Goal: Task Accomplishment & Management: Manage account settings

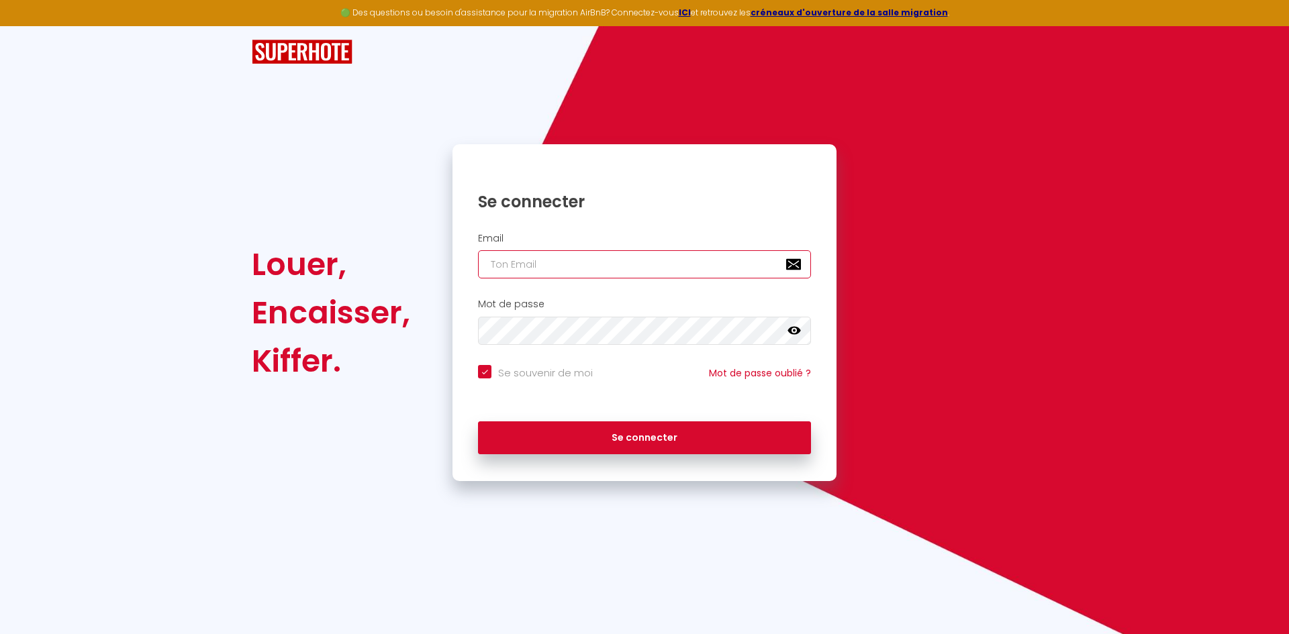
type input "[EMAIL_ADDRESS][DOMAIN_NAME]"
click at [794, 68] on div at bounding box center [644, 52] width 803 height 52
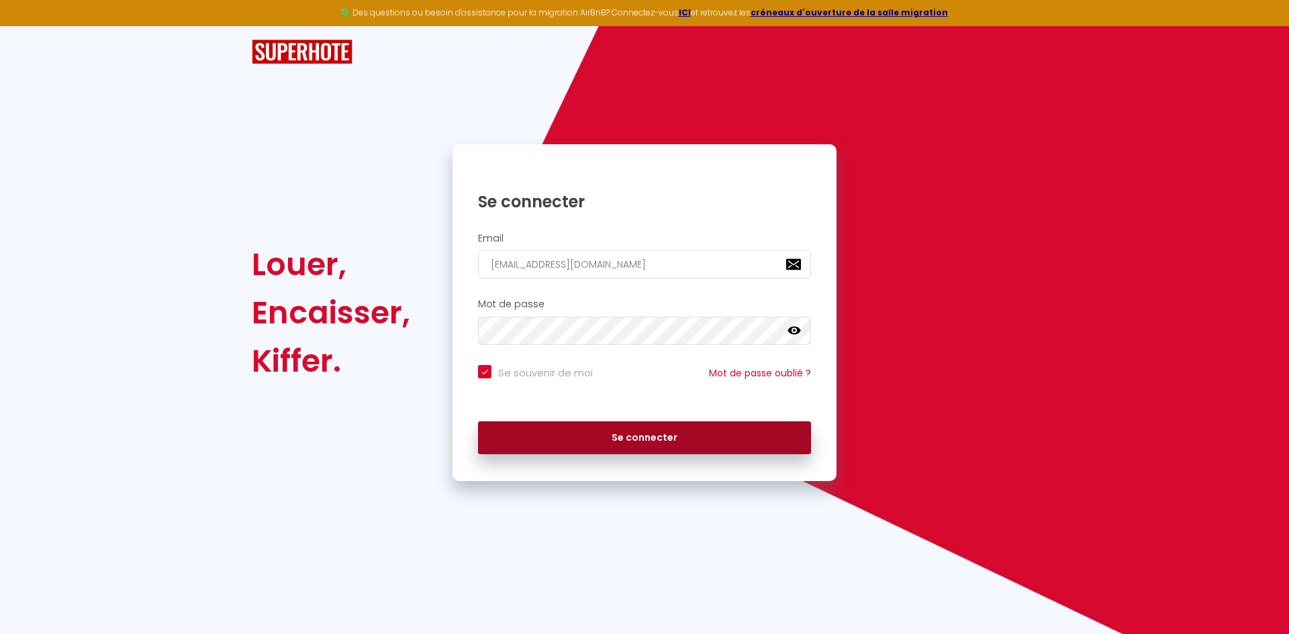
click at [677, 439] on button "Se connecter" at bounding box center [644, 438] width 333 height 34
checkbox input "true"
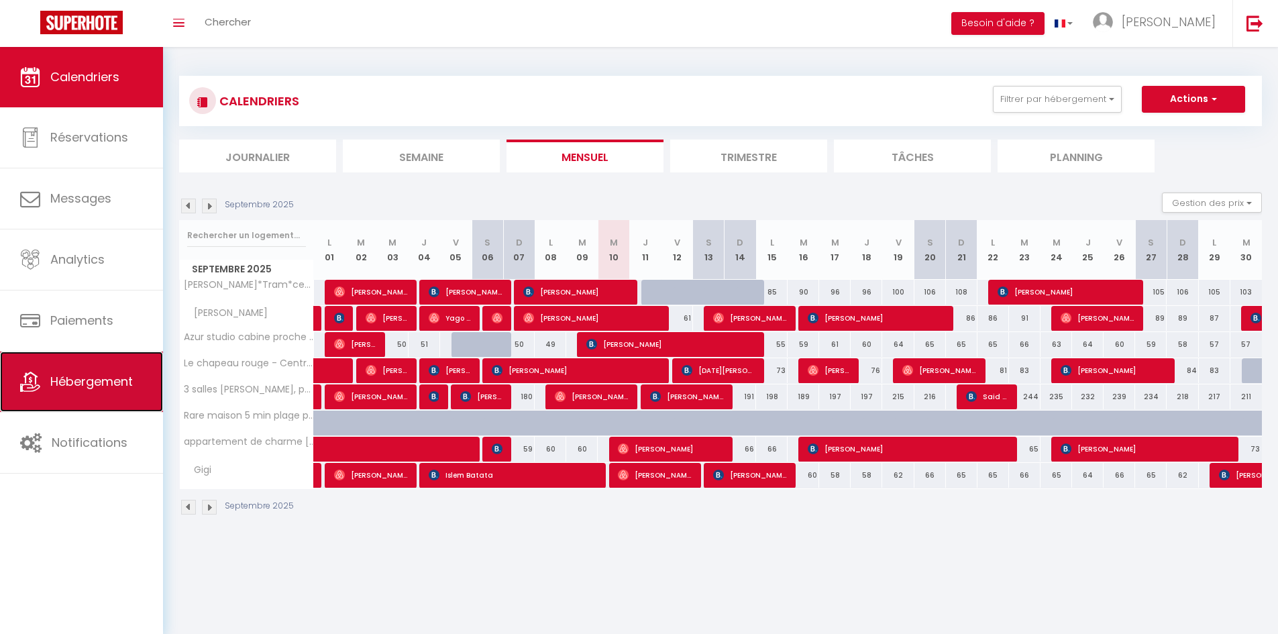
click at [72, 374] on span "Hébergement" at bounding box center [91, 381] width 83 height 17
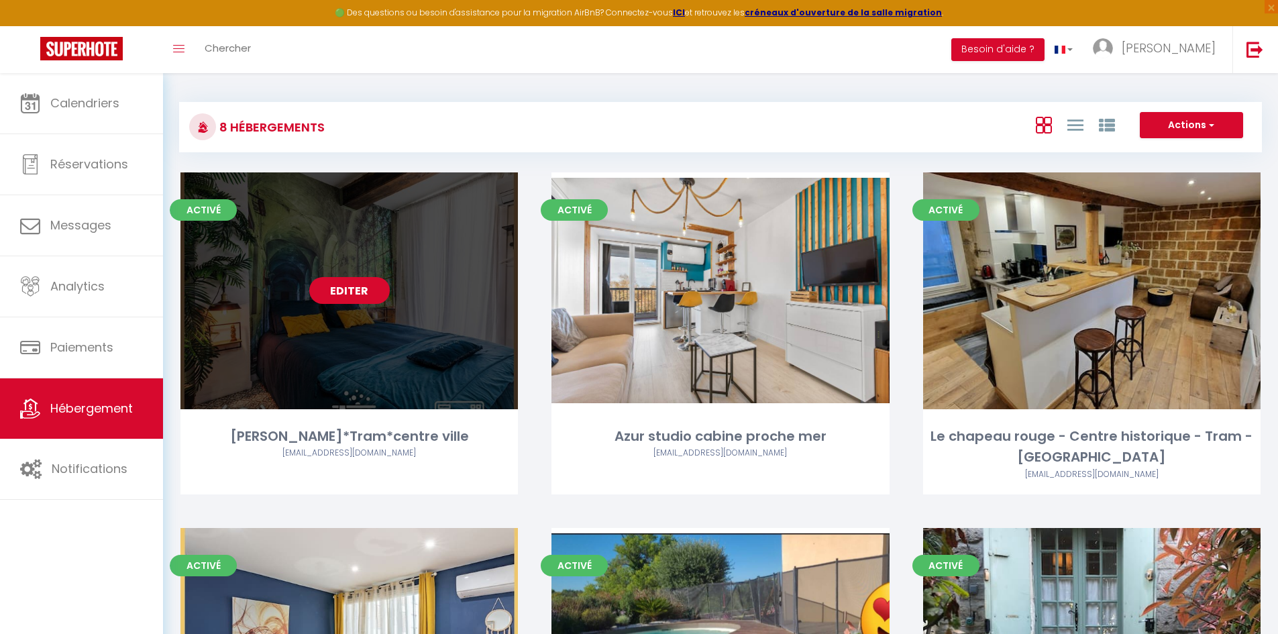
click at [359, 286] on link "Editer" at bounding box center [349, 290] width 81 height 27
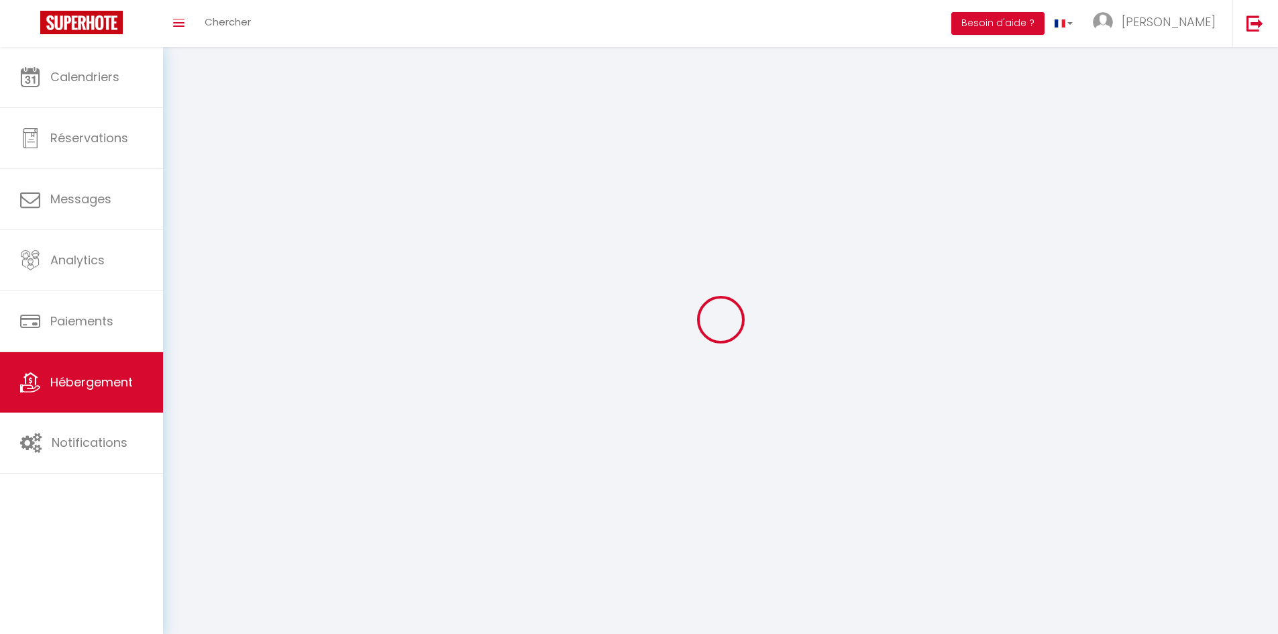
select select "1"
select select
select select "28"
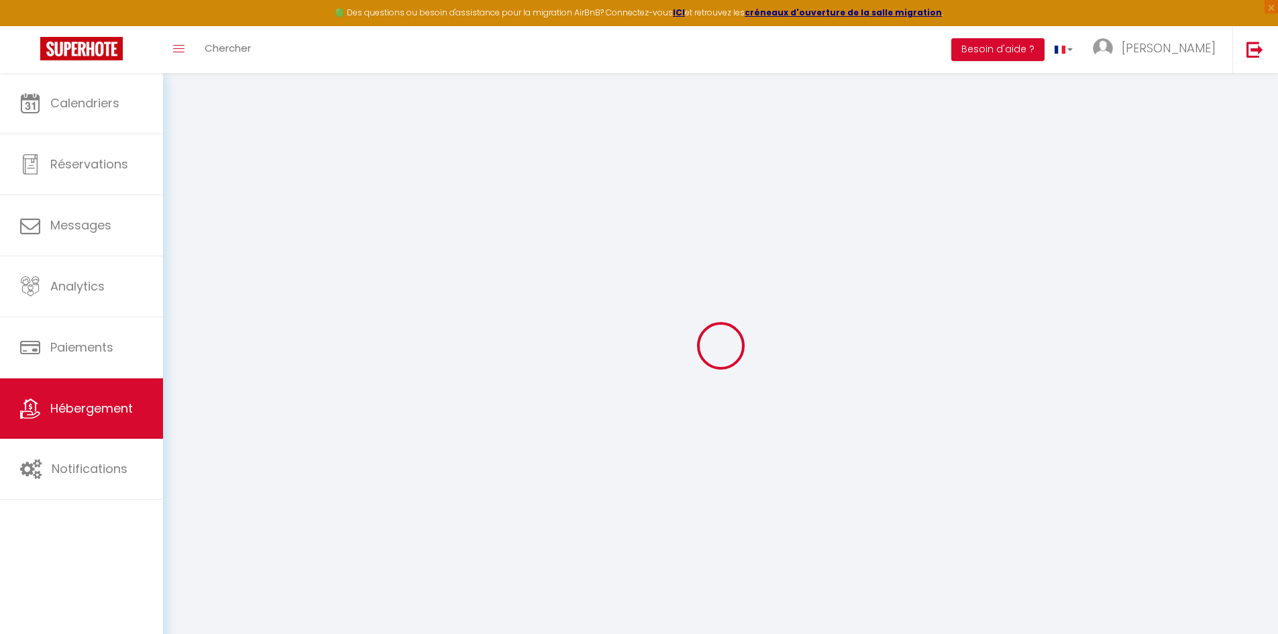
select select
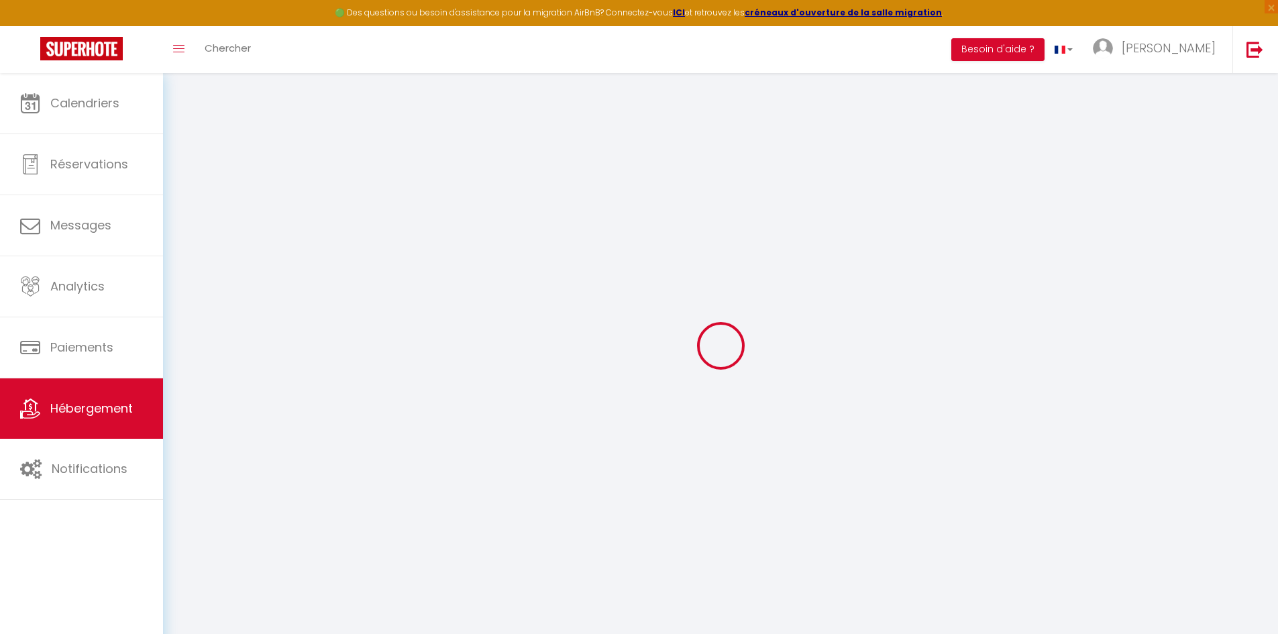
select select
checkbox input "false"
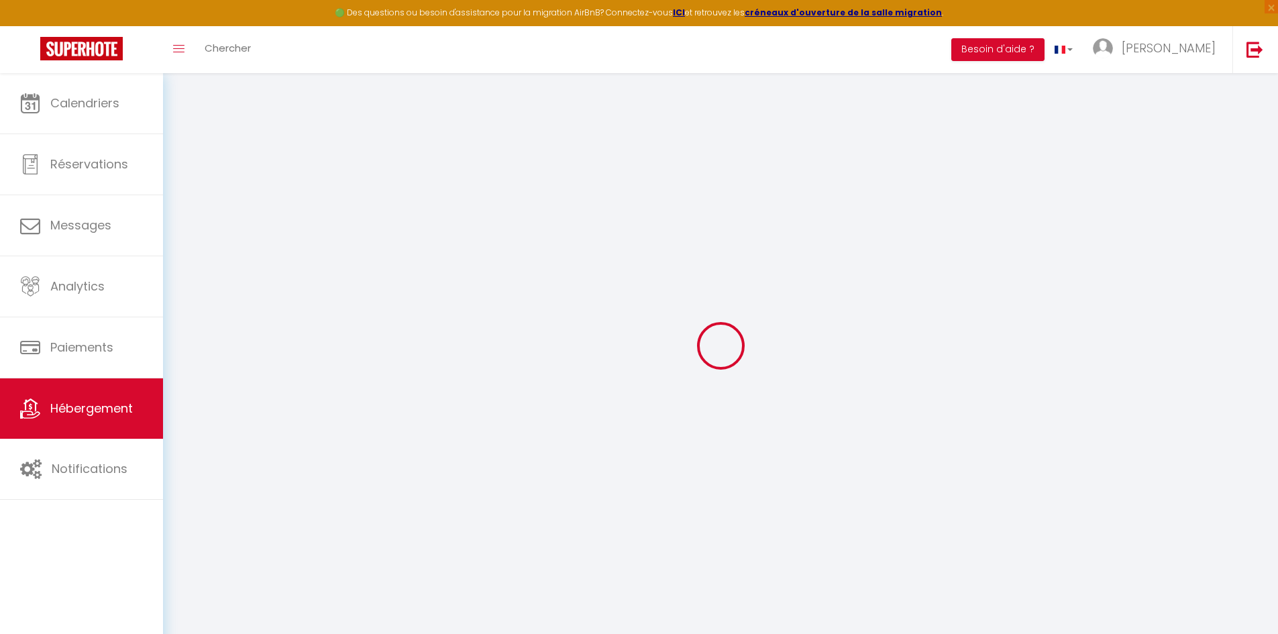
select select
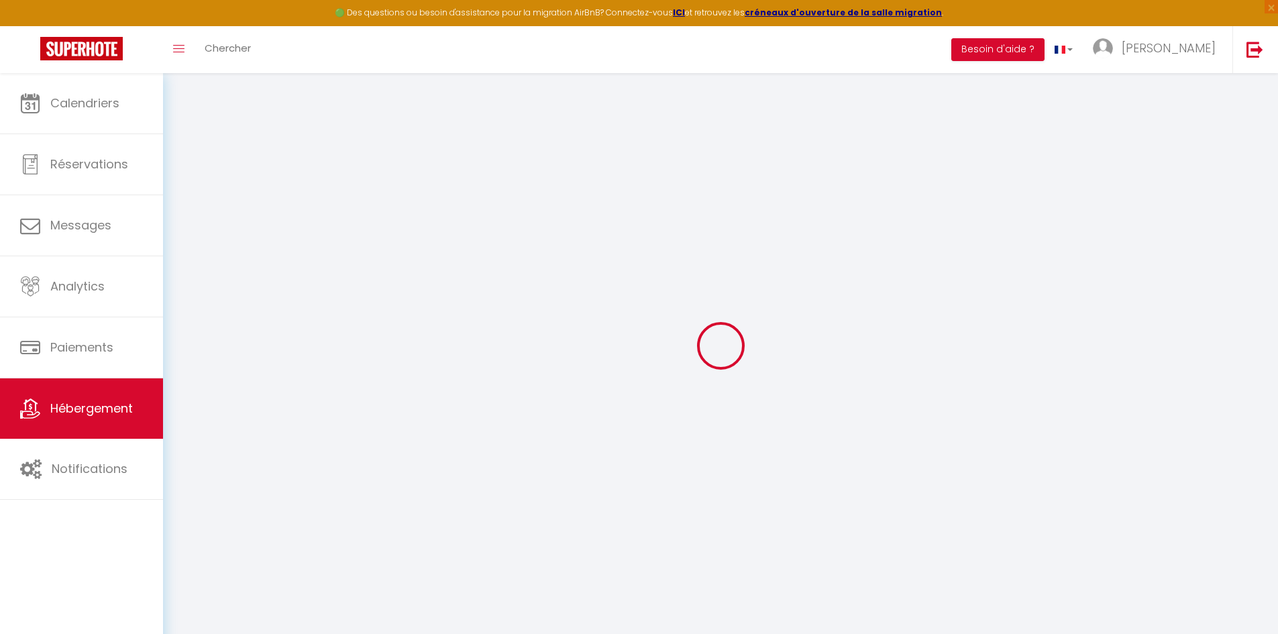
select select
checkbox input "false"
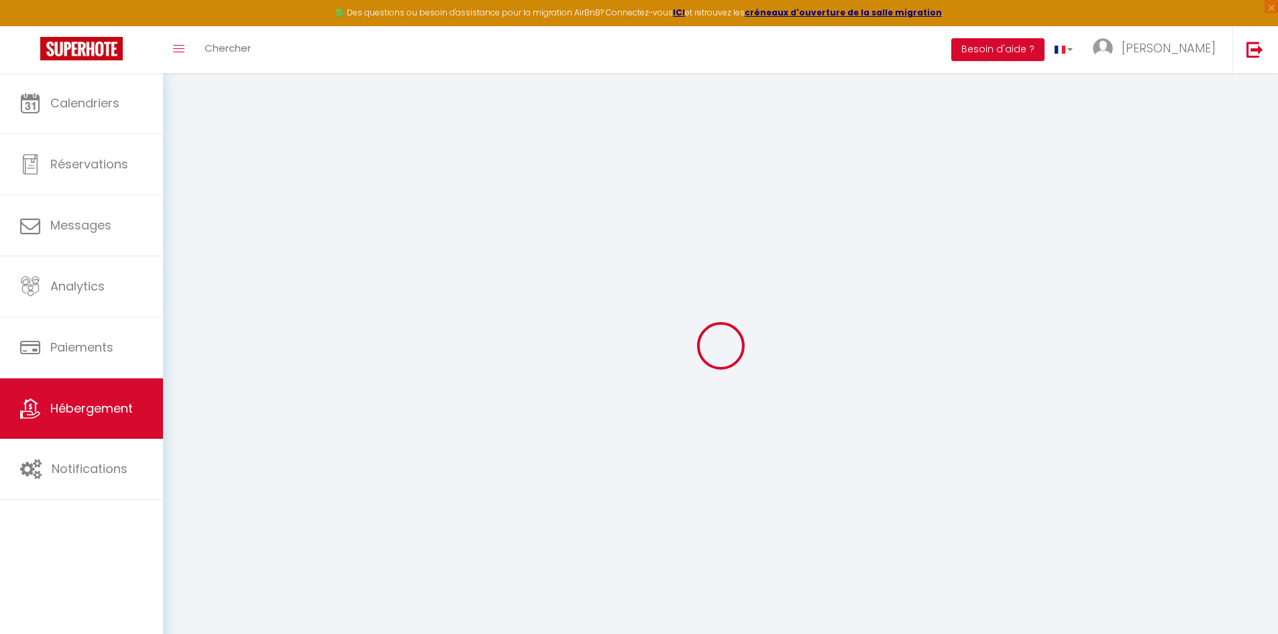
checkbox input "false"
select select
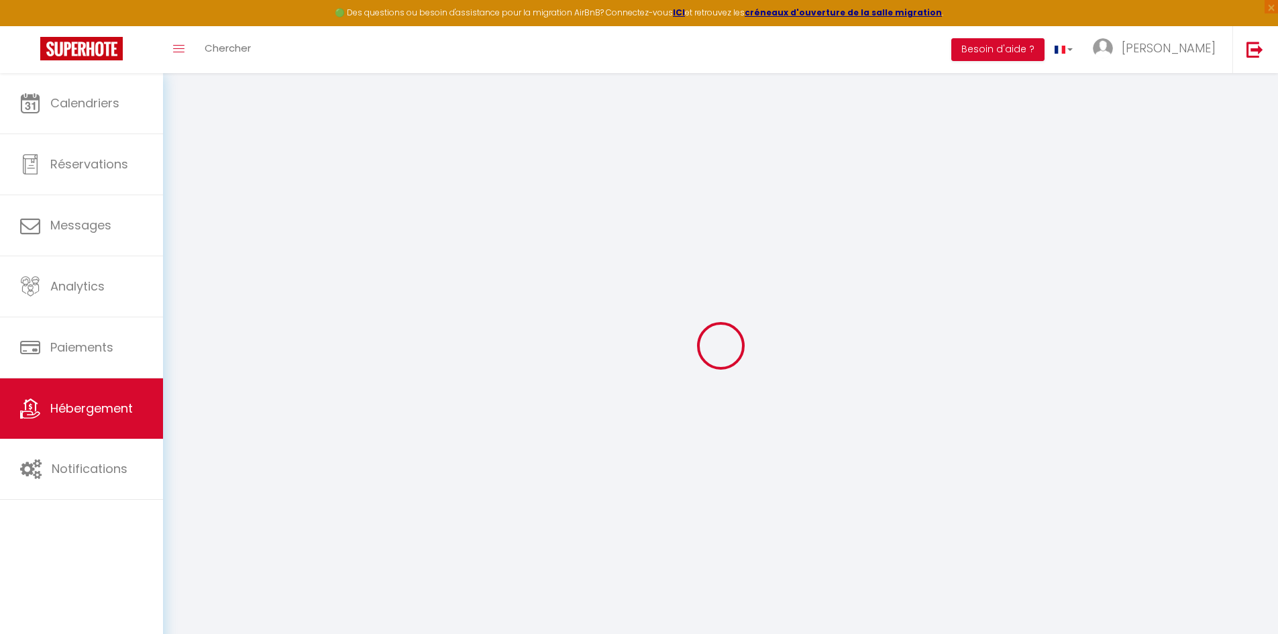
select select
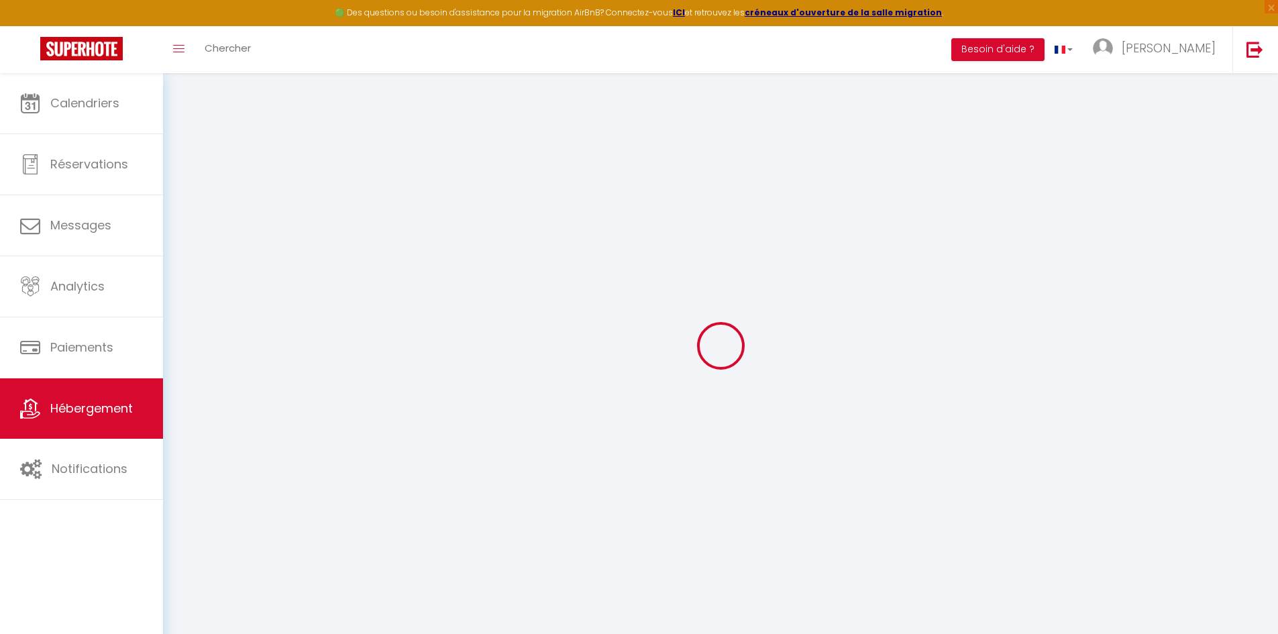
checkbox input "false"
select select
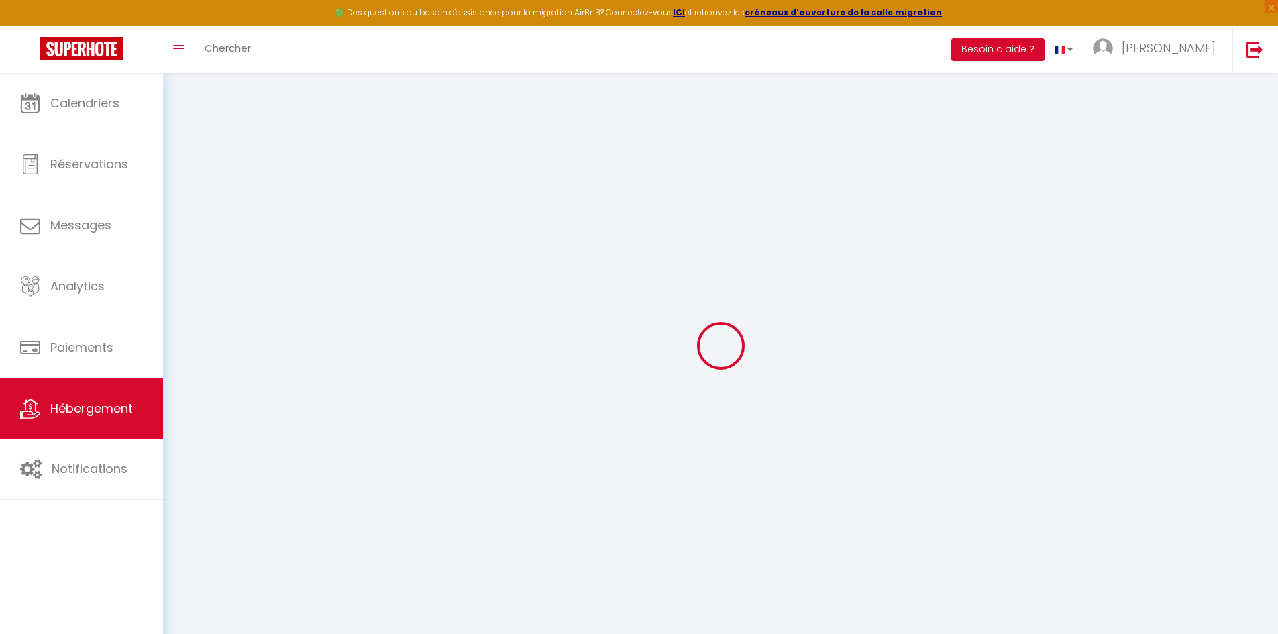
select select
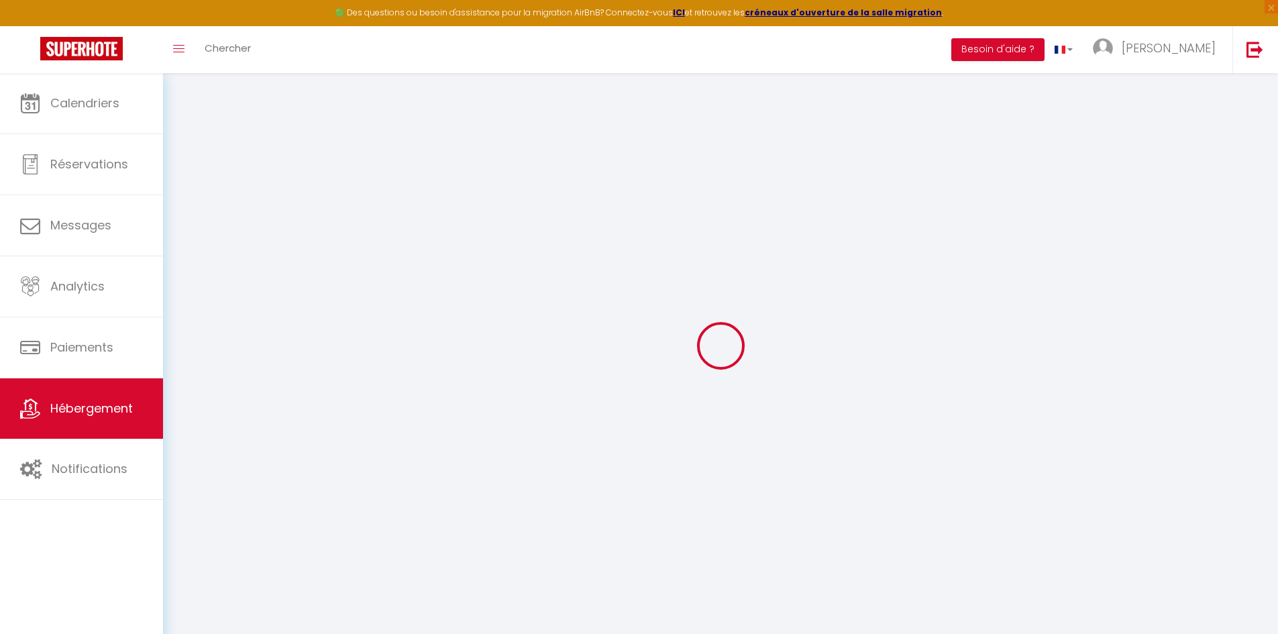
select select
checkbox input "false"
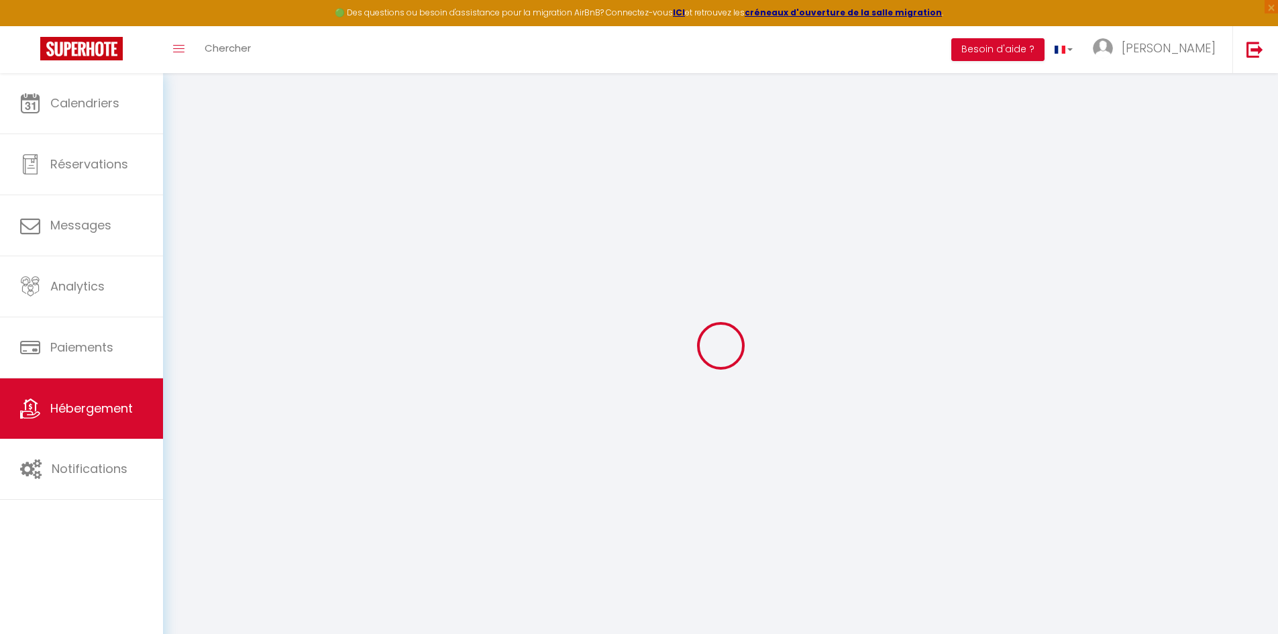
checkbox input "false"
select select
type input "[PERSON_NAME]*Tram*centre ville"
type input "[PERSON_NAME]"
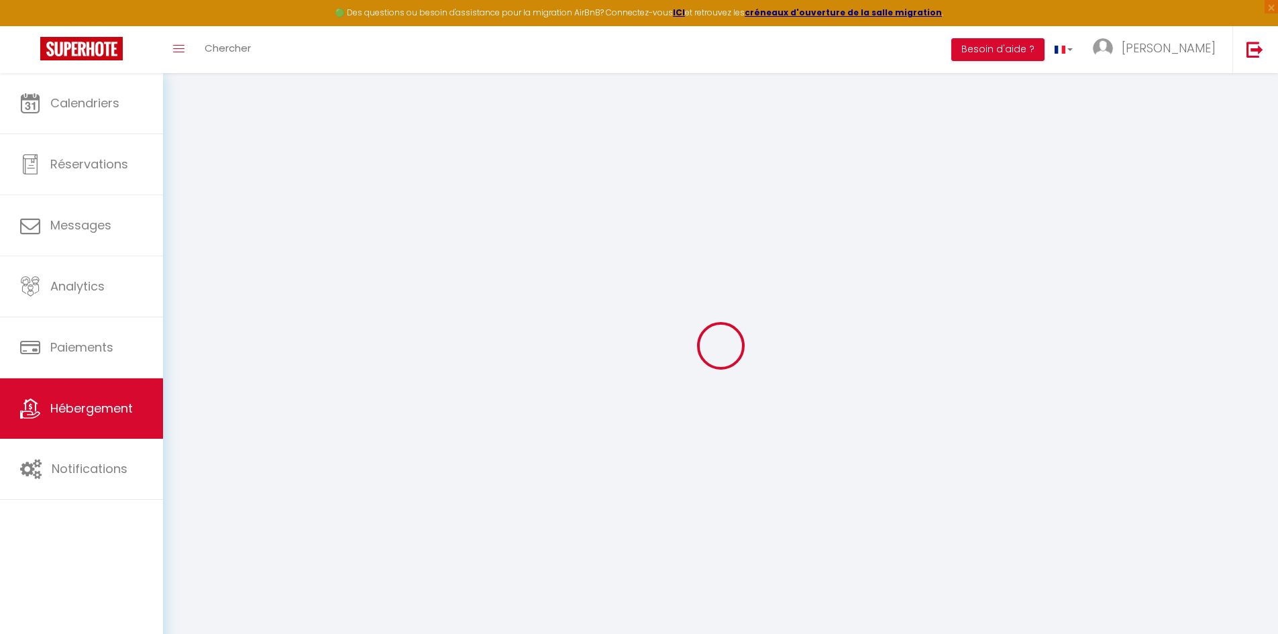
type input "Baller"
type input "[STREET_ADDRESS] comédie"
type input "34790"
type input "GRABELS"
select select "2"
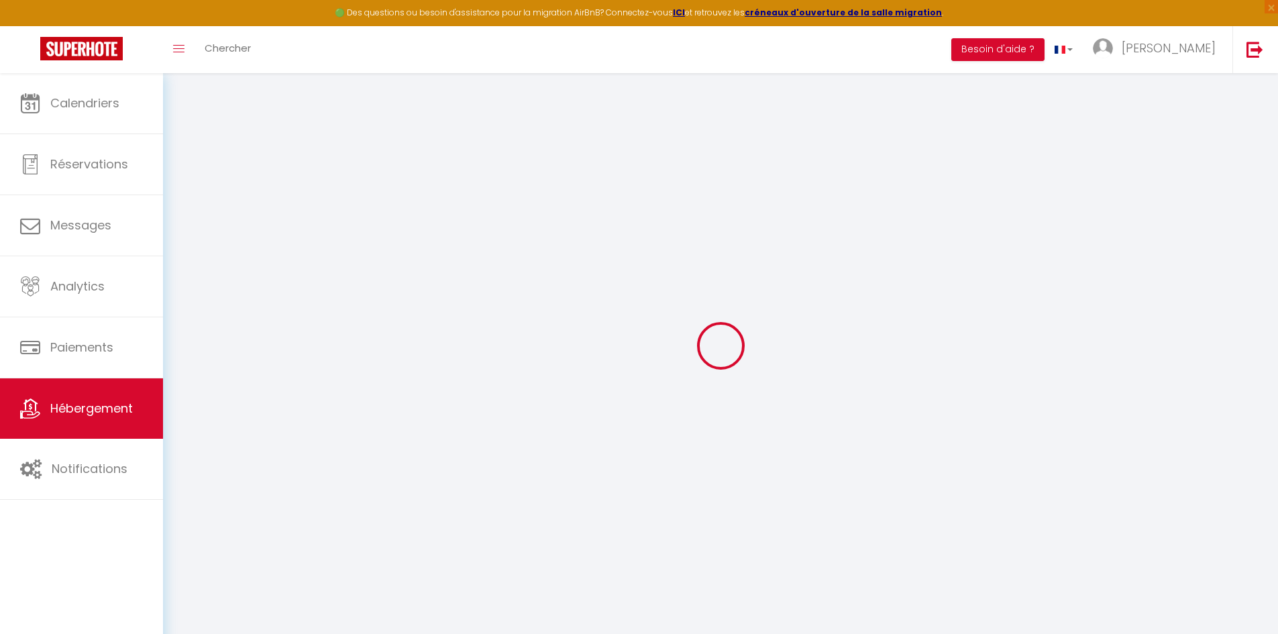
type input "80"
type input "40"
type input "7.20"
type input "6.62"
type input "300"
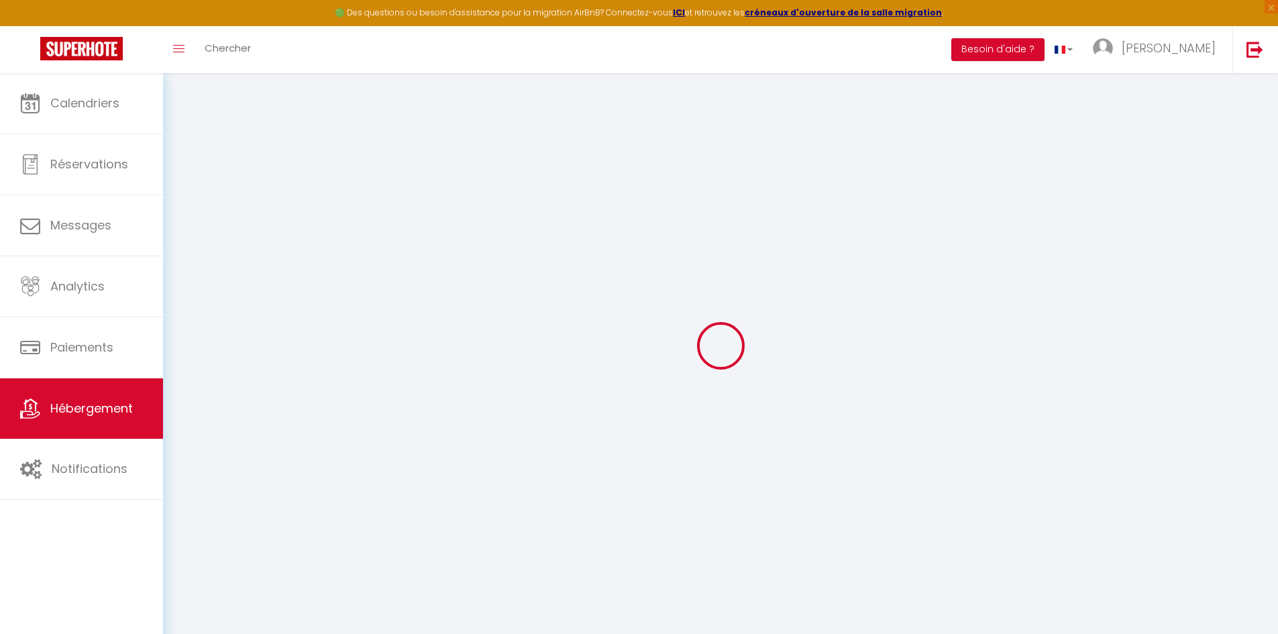
select select
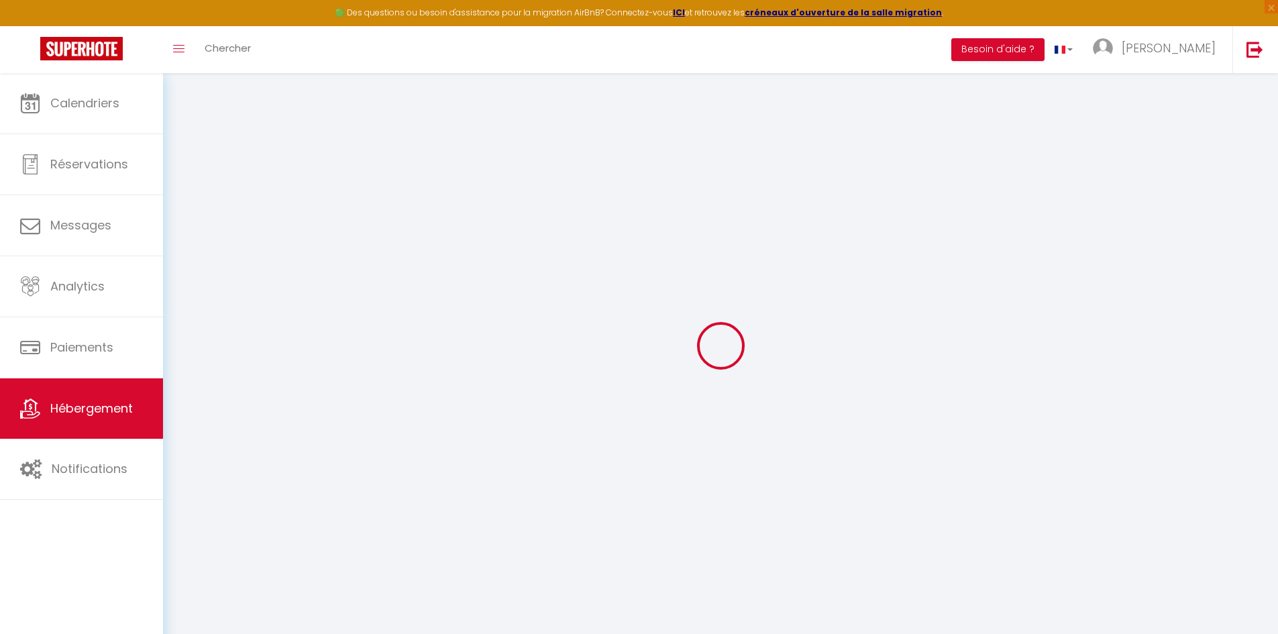
type input "[STREET_ADDRESS]"
type input "34000"
type input "[GEOGRAPHIC_DATA]"
type input "[EMAIL_ADDRESS][DOMAIN_NAME]"
select select "12118"
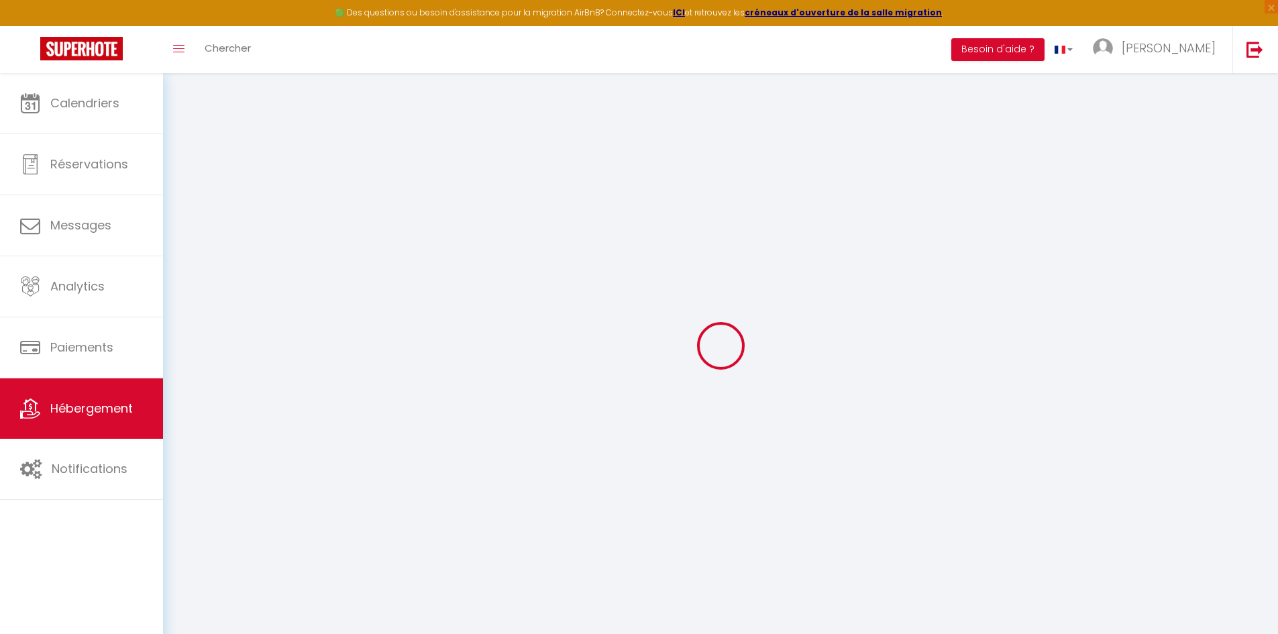
checkbox input "false"
radio input "true"
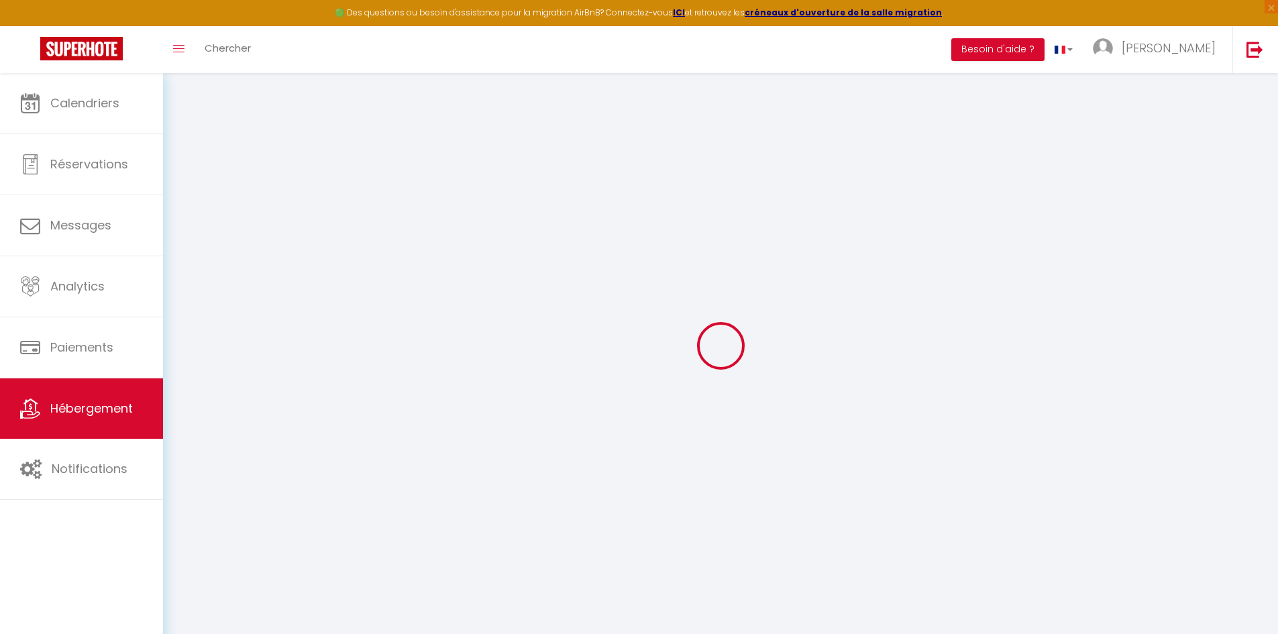
type input "17"
type input "40"
type input "0"
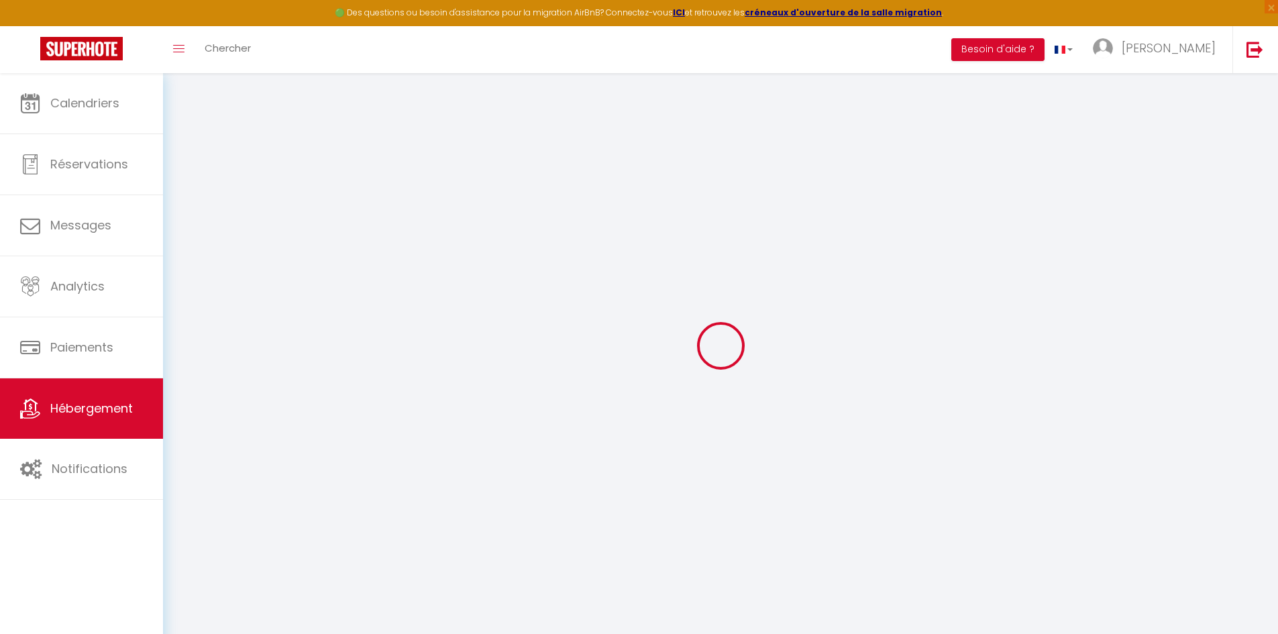
select select
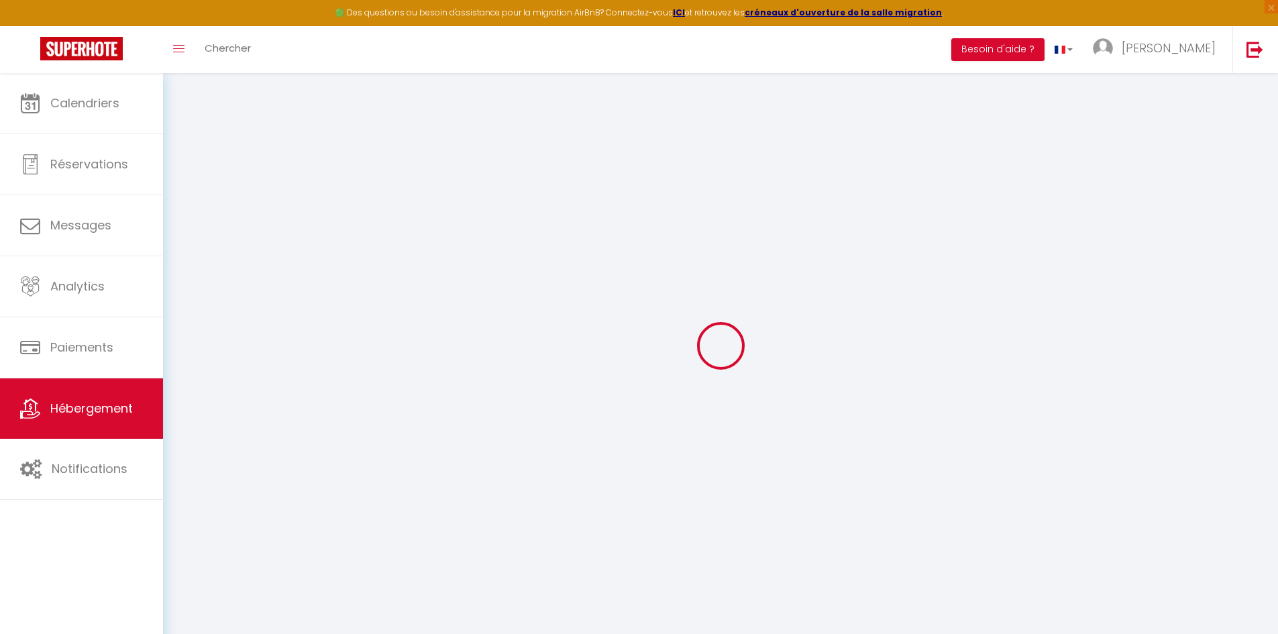
checkbox input "false"
select select
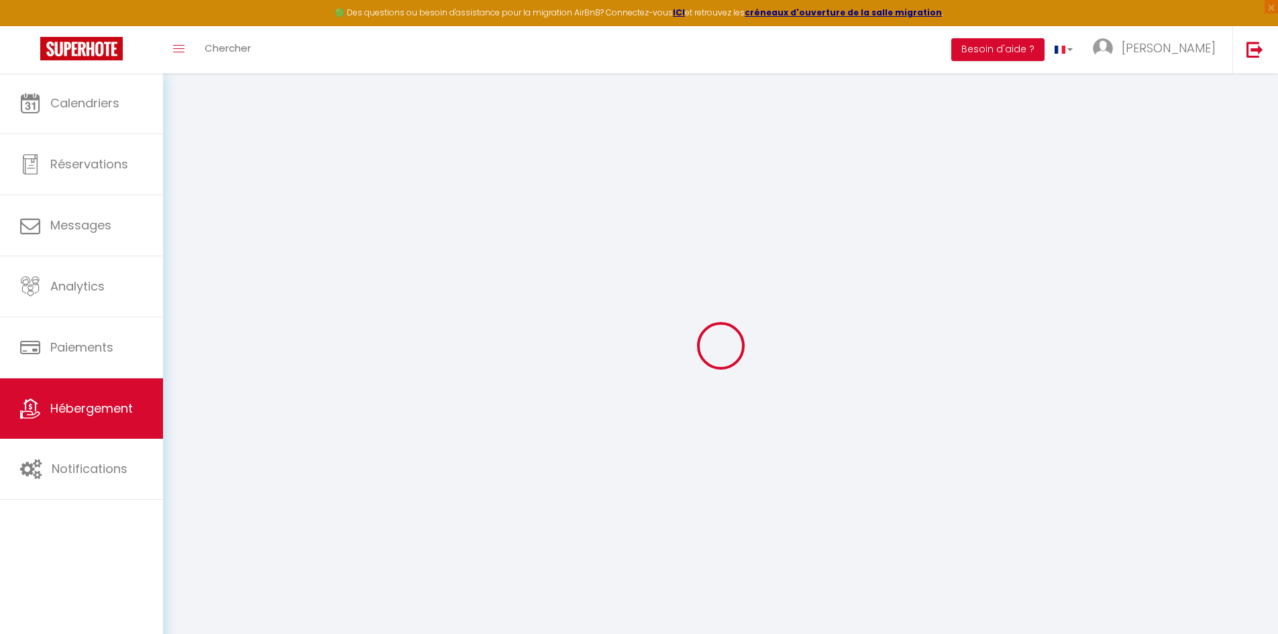
select select
checkbox input "false"
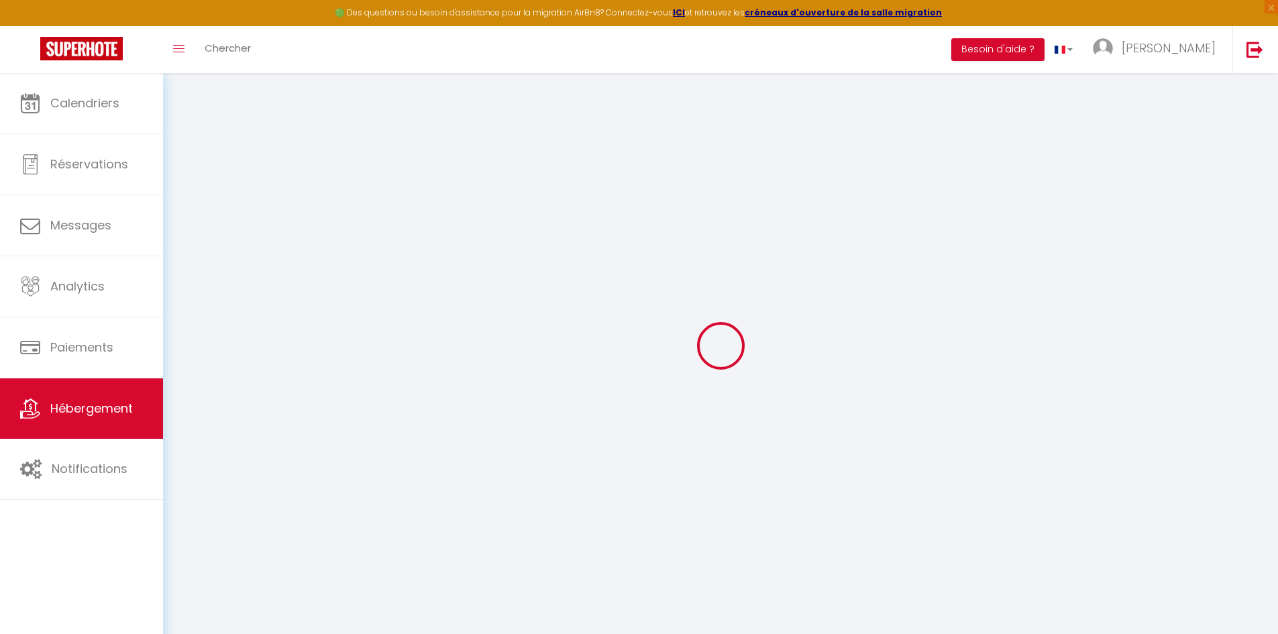
checkbox input "false"
select select "14048"
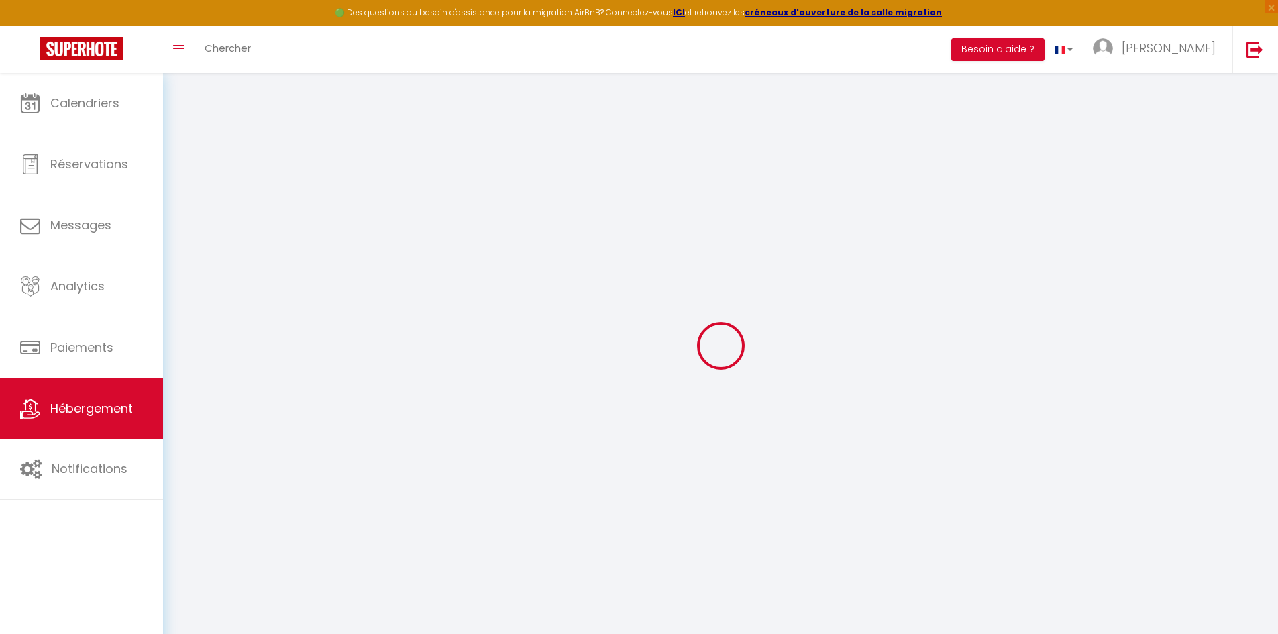
select select "17:00"
select select
select select "10:00"
select select "30"
select select "120"
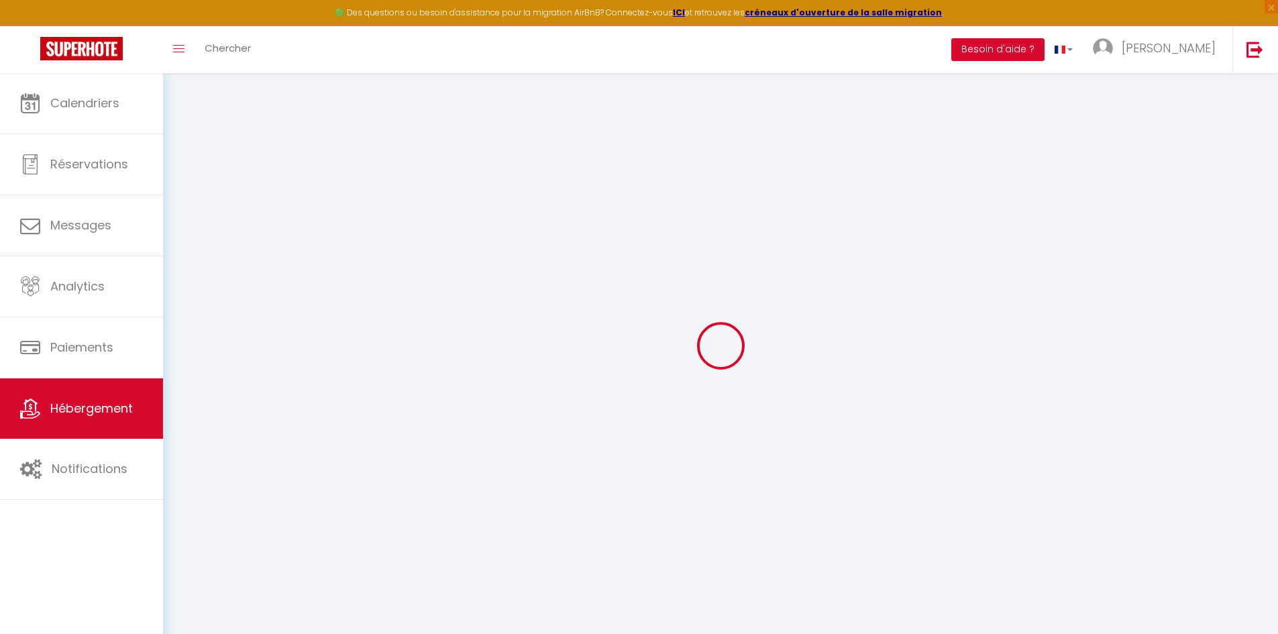
checkbox input "false"
select select
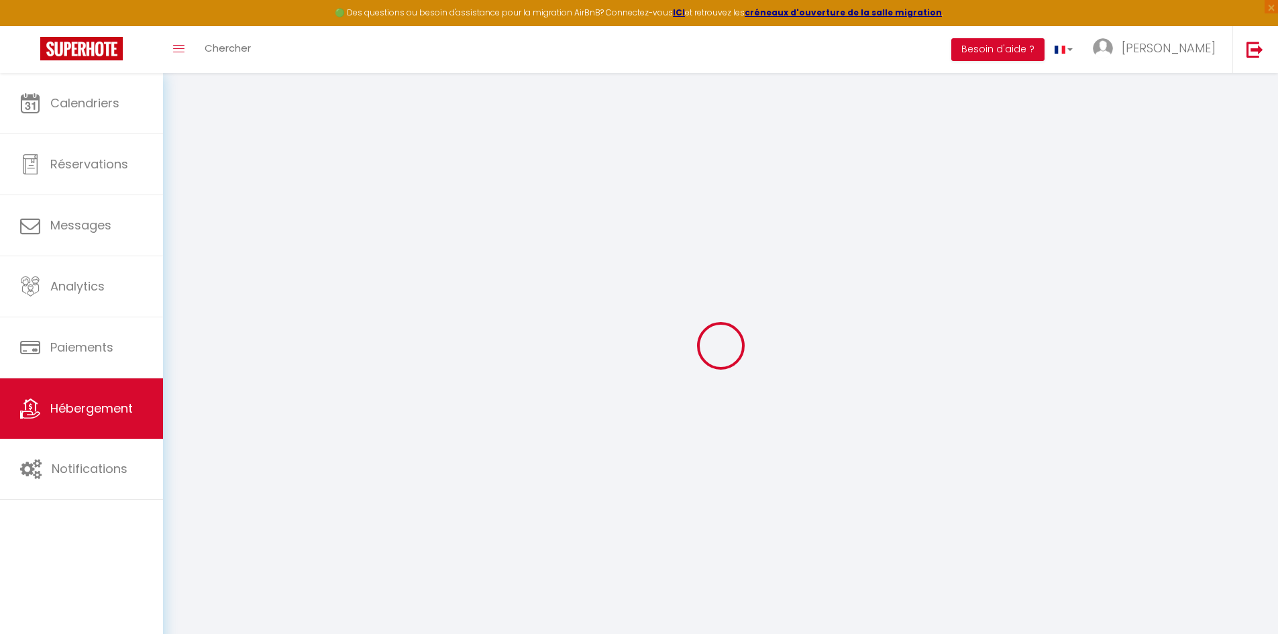
checkbox input "false"
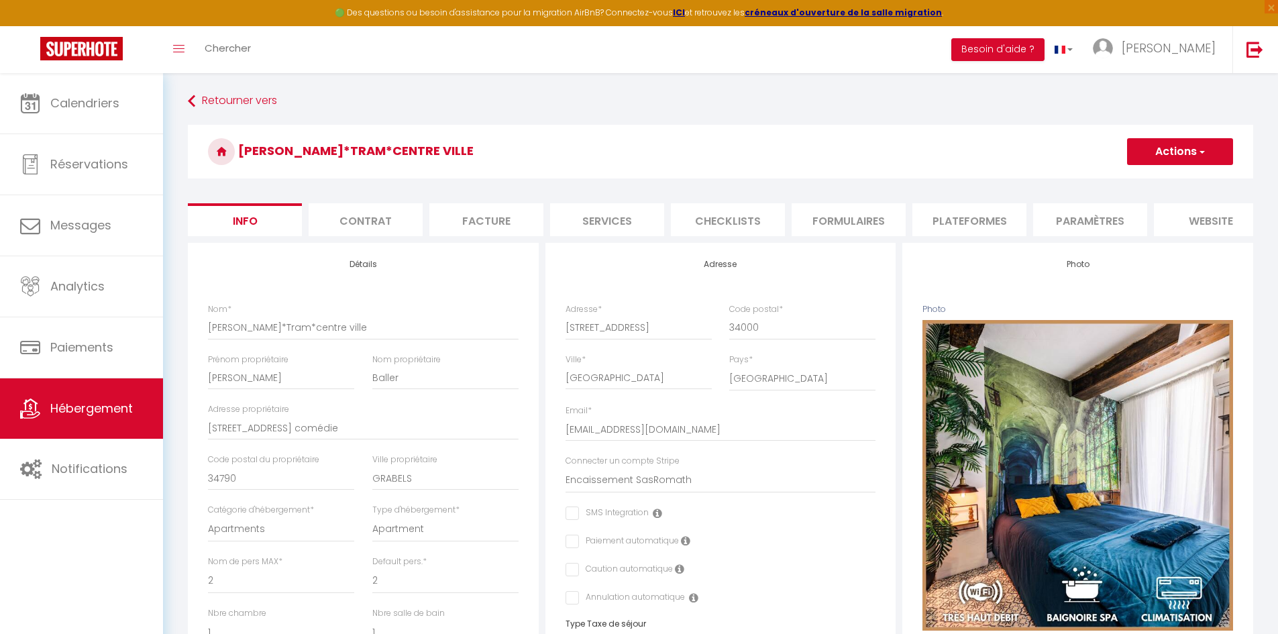
select select
checkbox input "false"
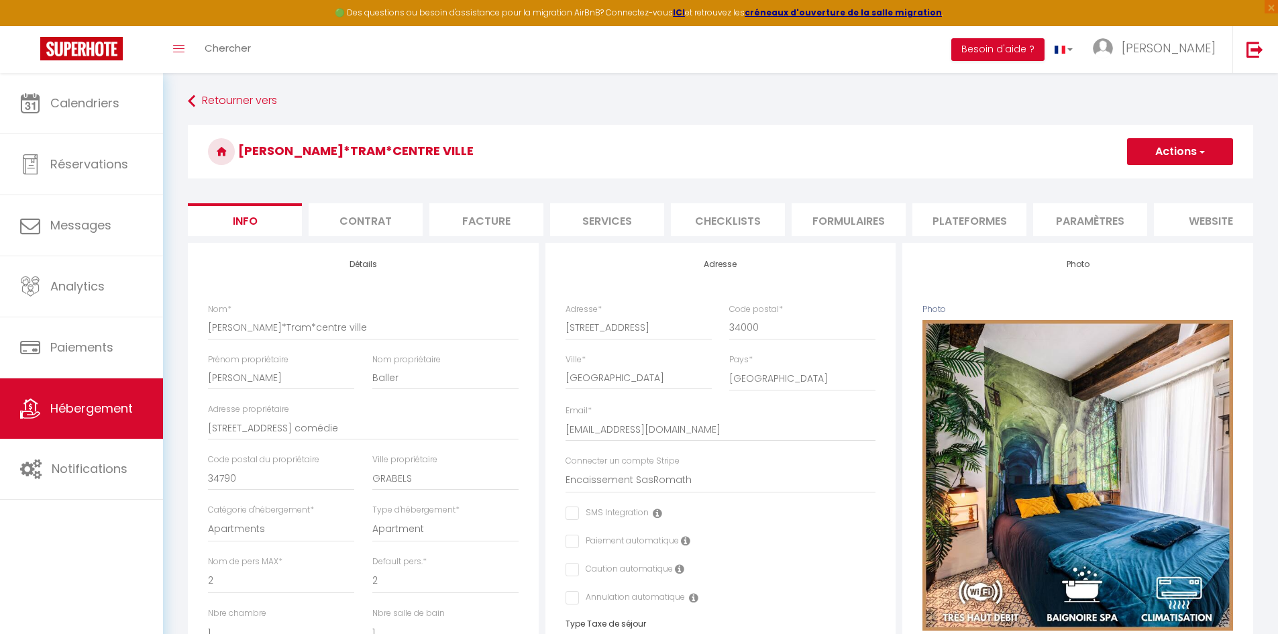
select select
checkbox input "false"
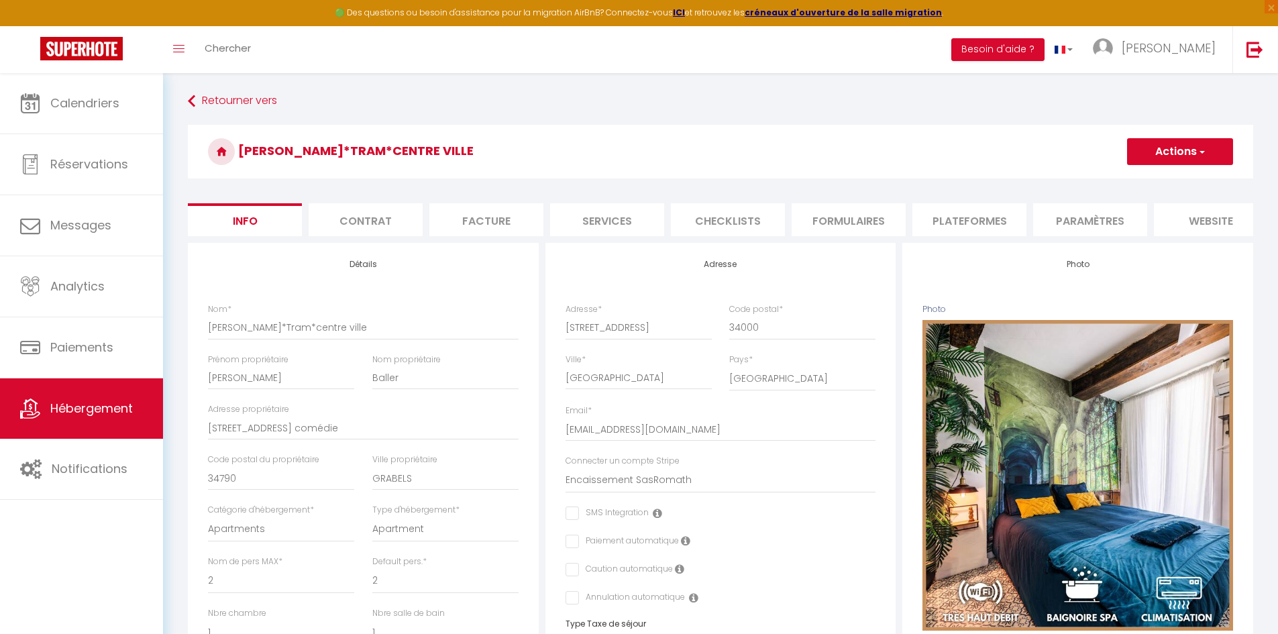
click at [958, 221] on li "Plateformes" at bounding box center [970, 219] width 114 height 33
select select
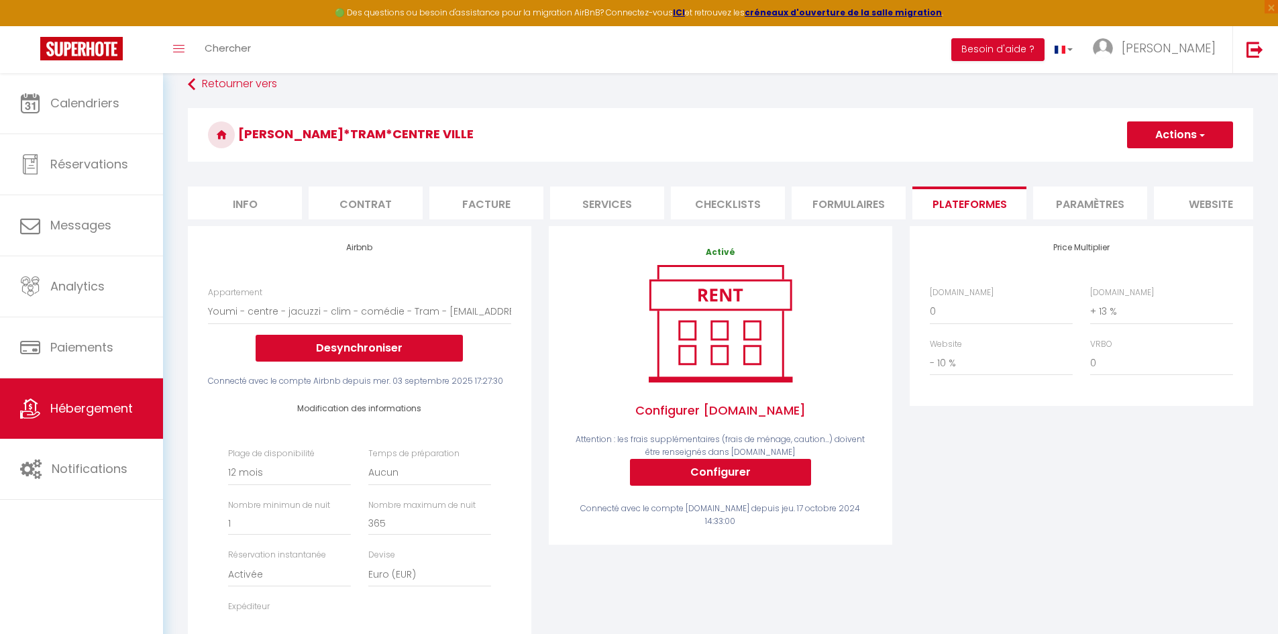
scroll to position [21, 0]
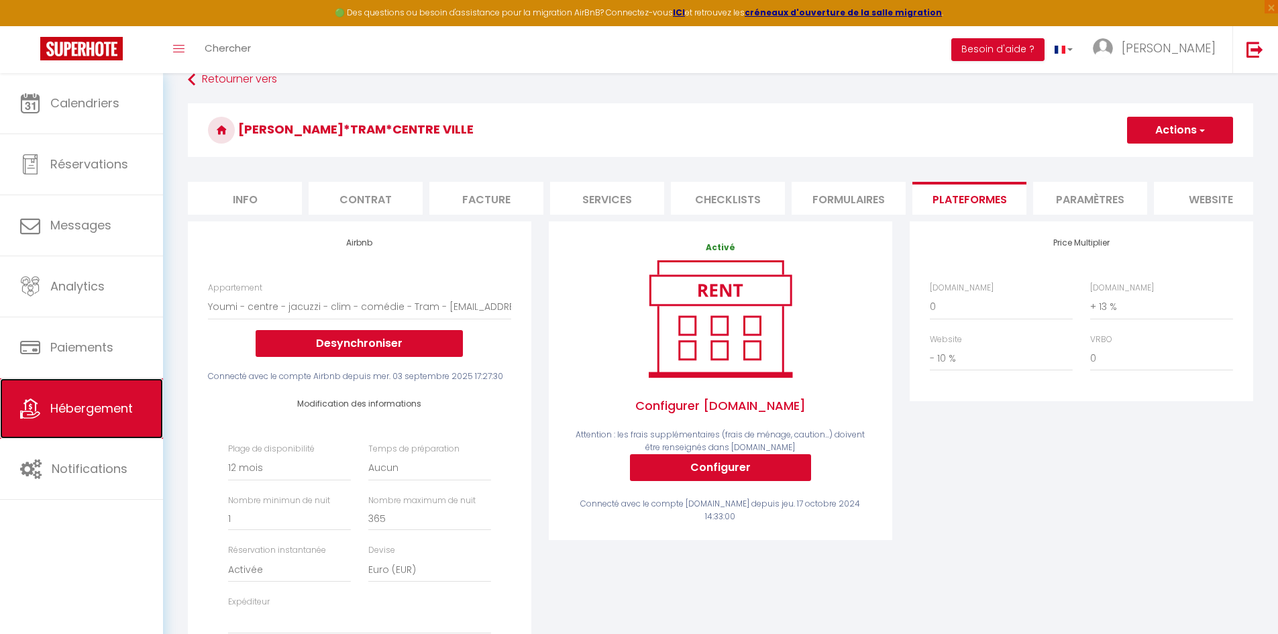
click at [83, 404] on span "Hébergement" at bounding box center [91, 408] width 83 height 17
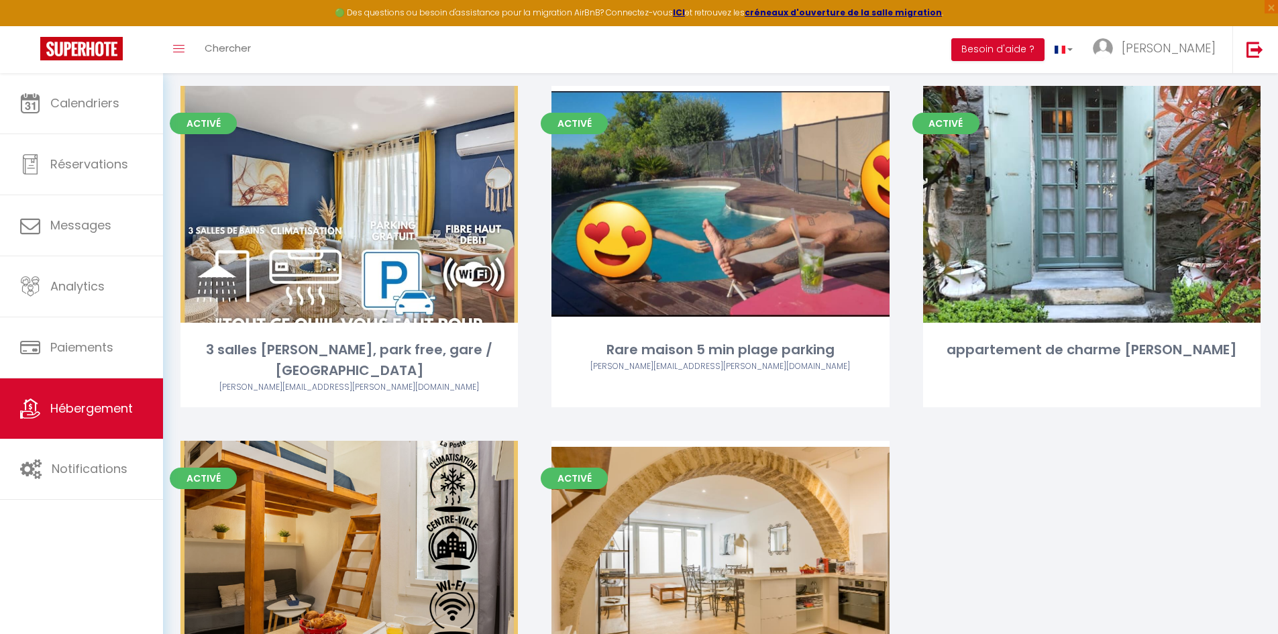
scroll to position [466, 0]
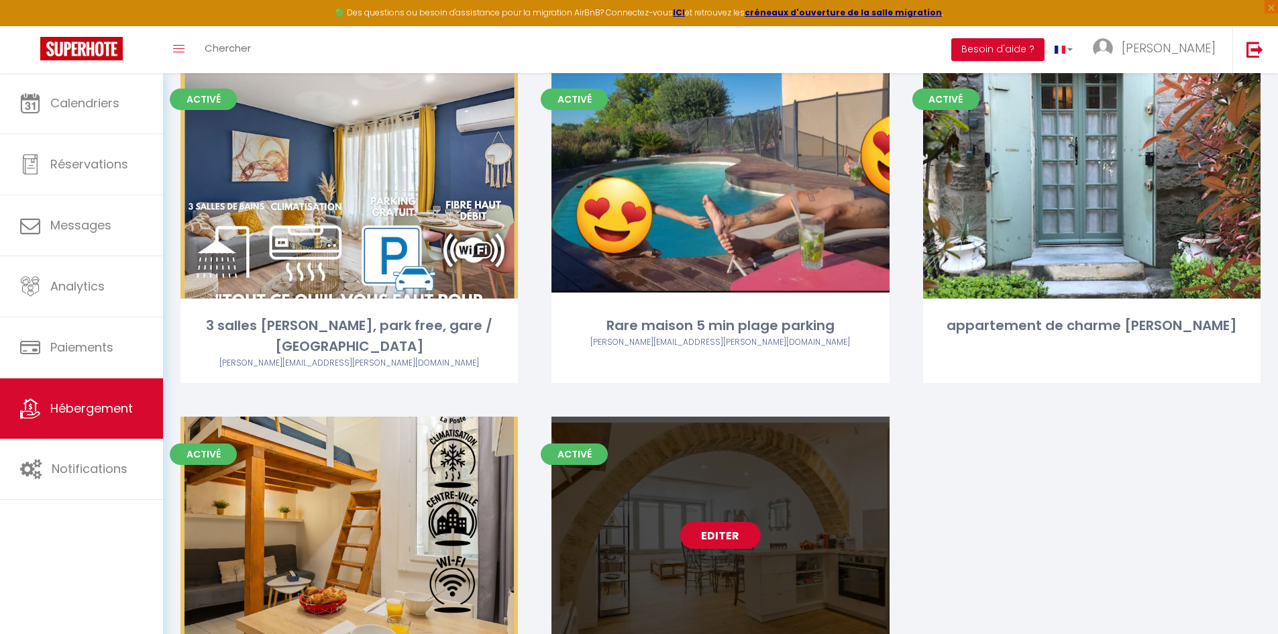
click at [717, 522] on link "Editer" at bounding box center [720, 535] width 81 height 27
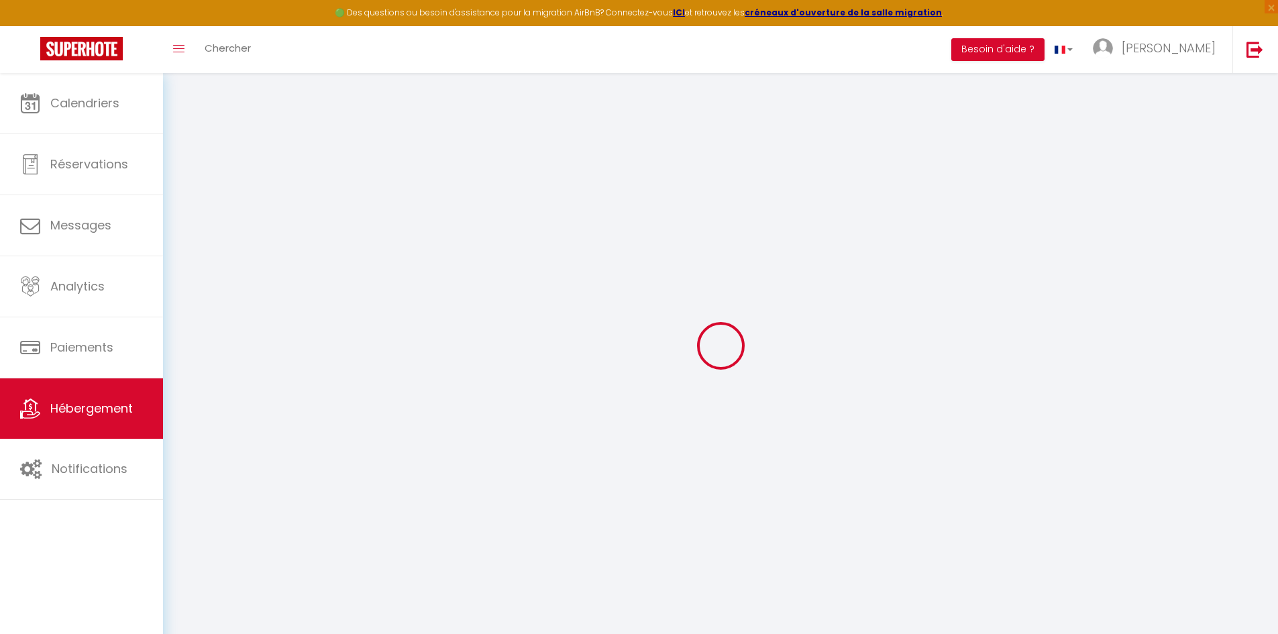
select select "+ 13 %"
select select
checkbox input "false"
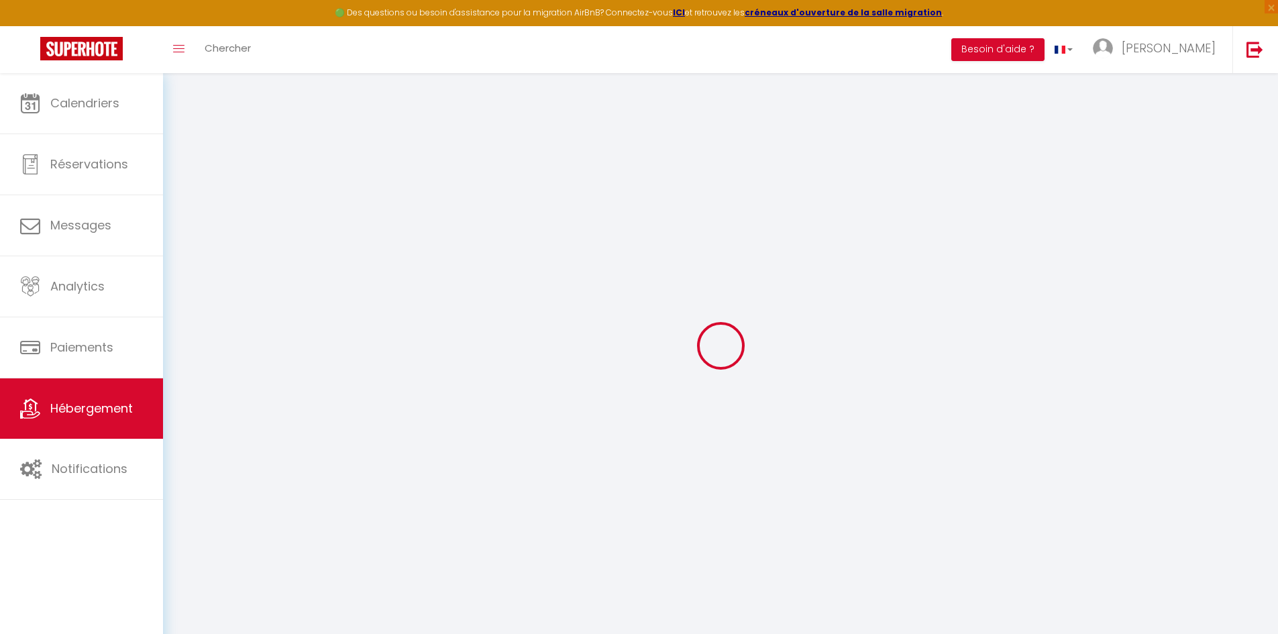
checkbox input "false"
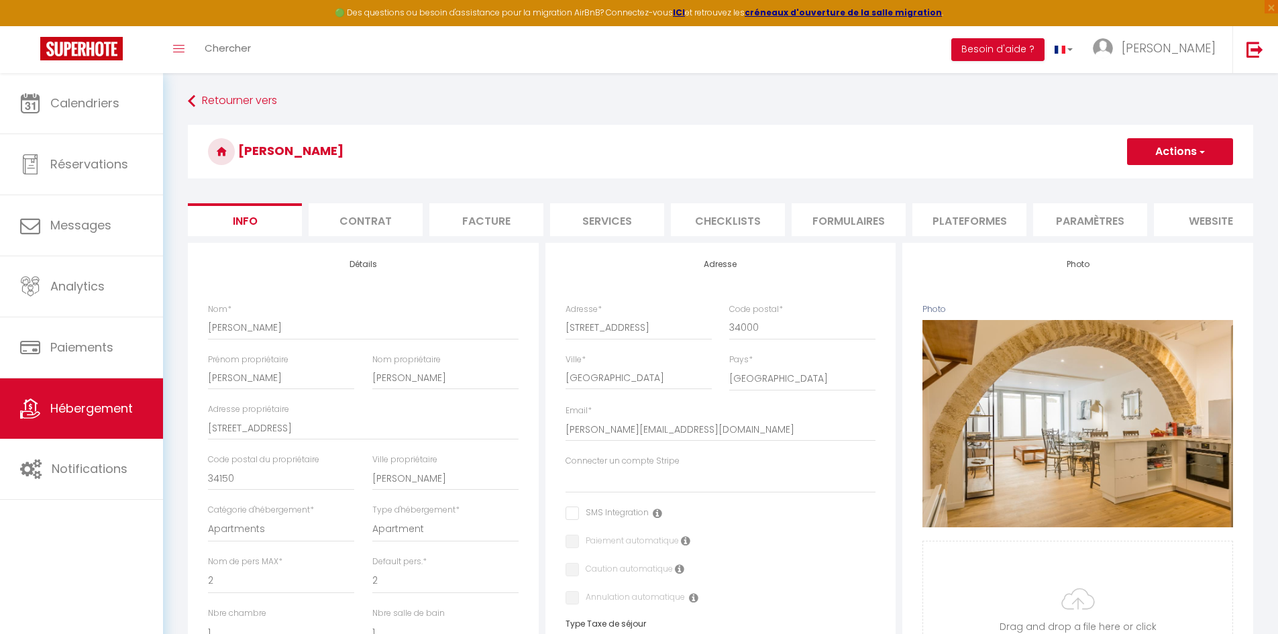
click at [962, 225] on li "Plateformes" at bounding box center [970, 219] width 114 height 33
select select "365"
select select "EUR"
select select
select select "17601-1447655774088238196"
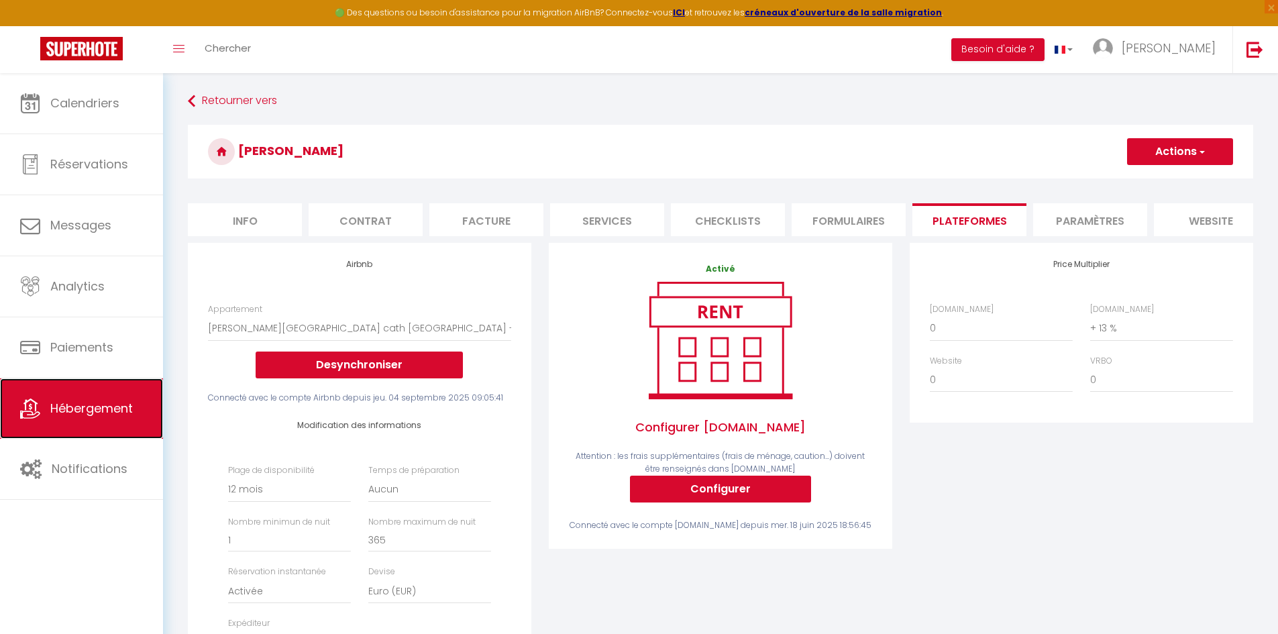
click at [92, 423] on link "Hébergement" at bounding box center [81, 409] width 163 height 60
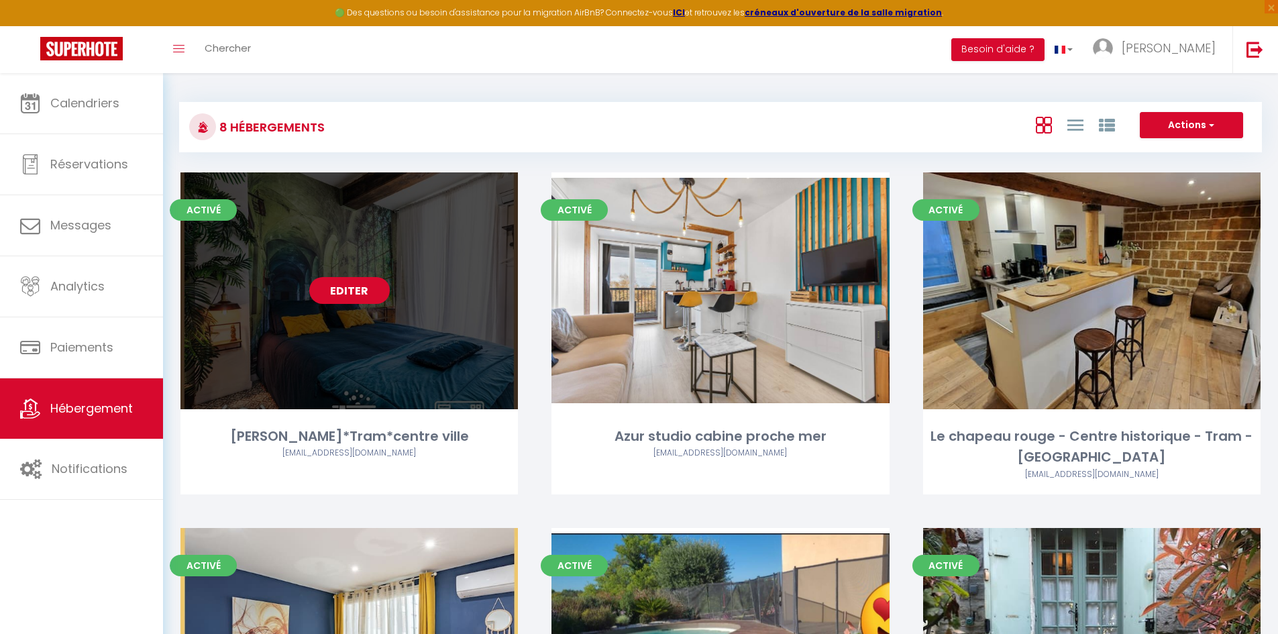
click at [356, 300] on link "Editer" at bounding box center [349, 290] width 81 height 27
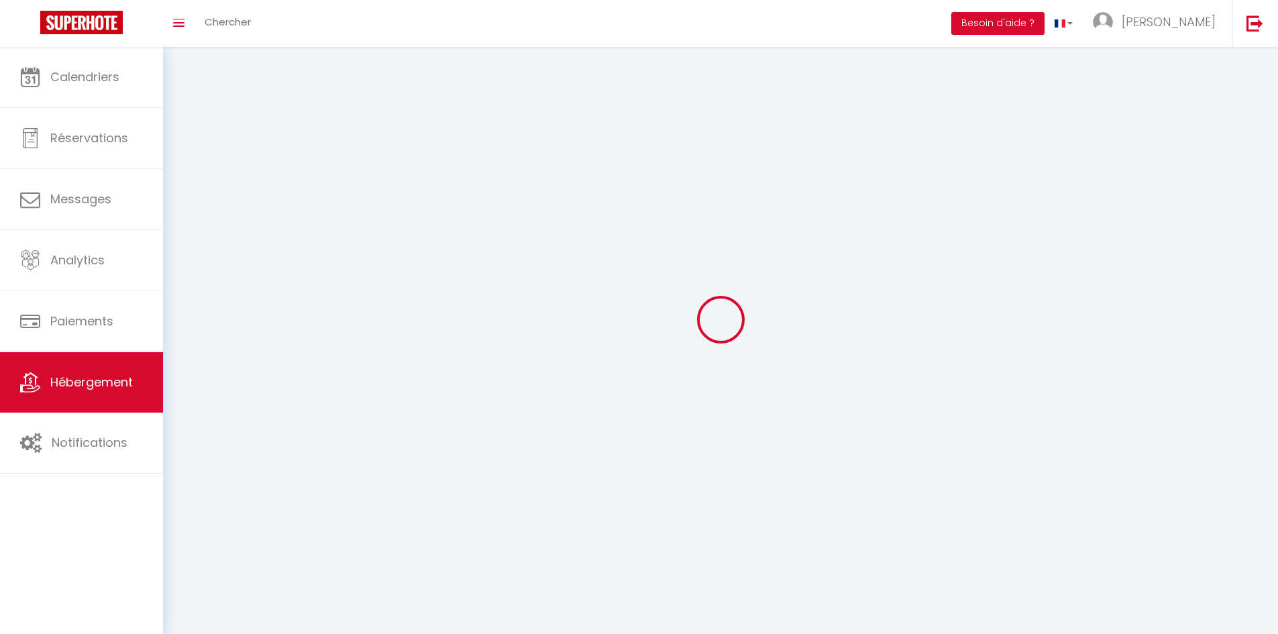
select select "1"
select select
select select "28"
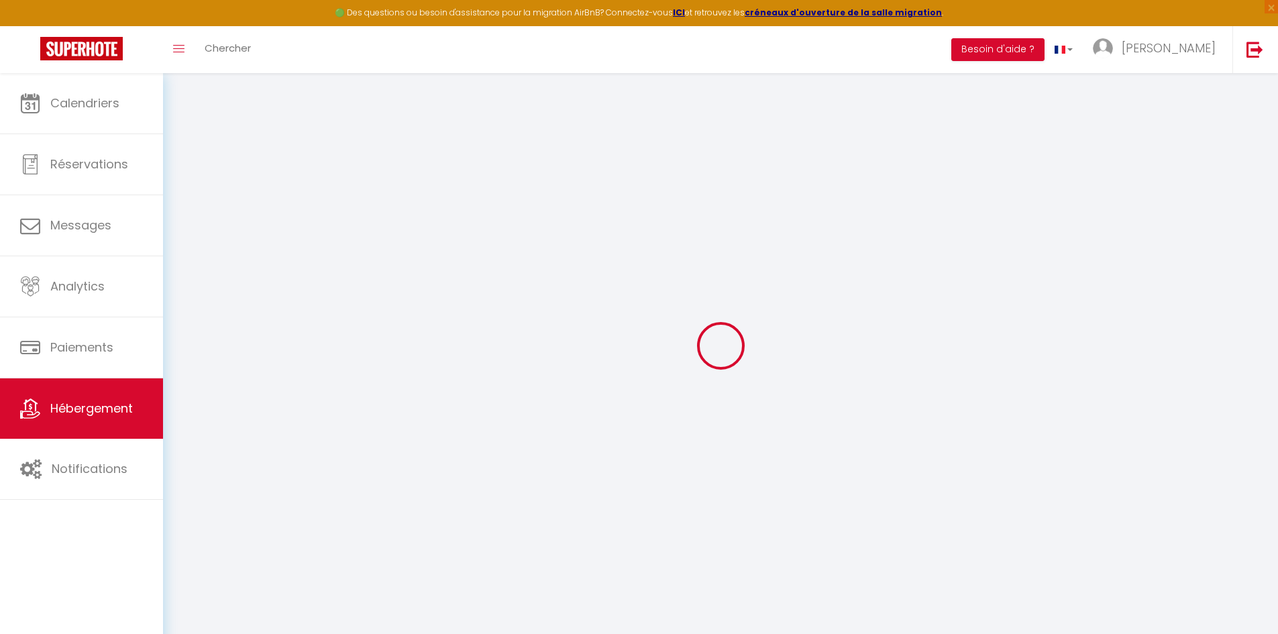
select select
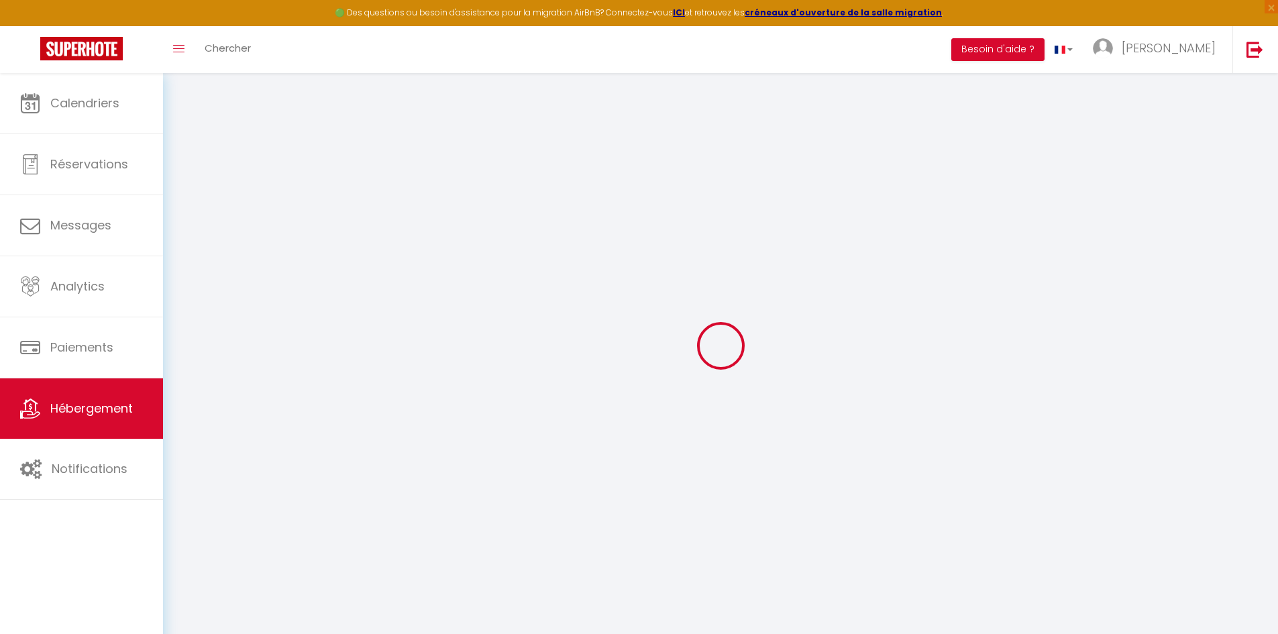
select select
checkbox input "false"
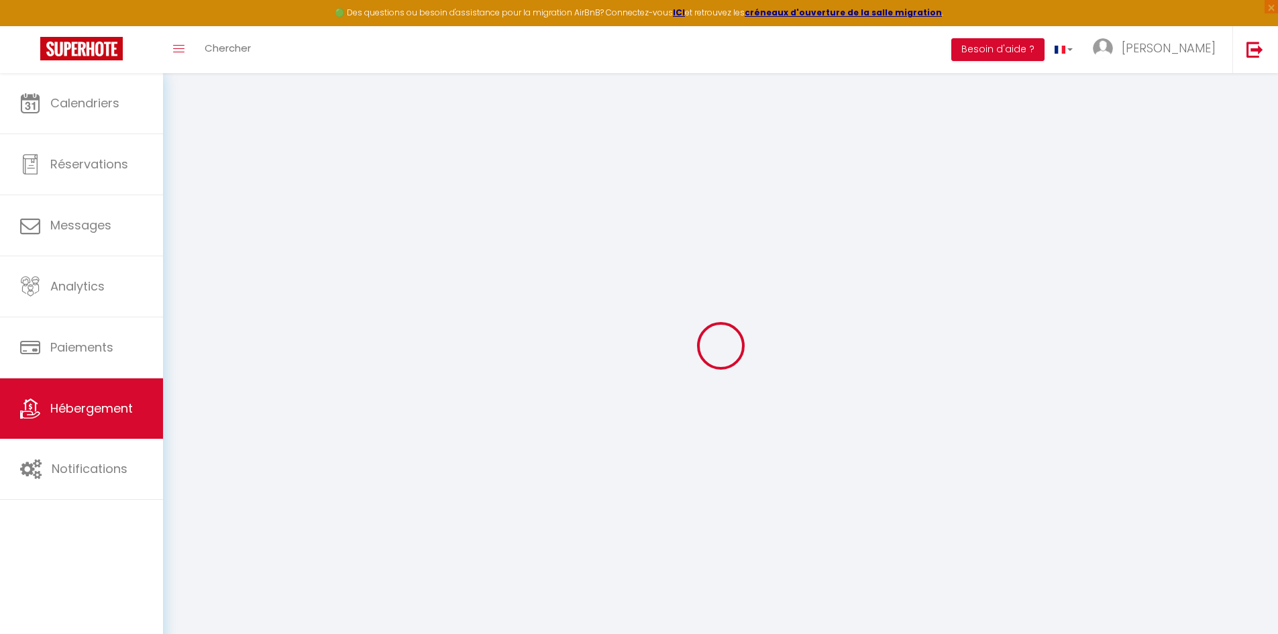
select select
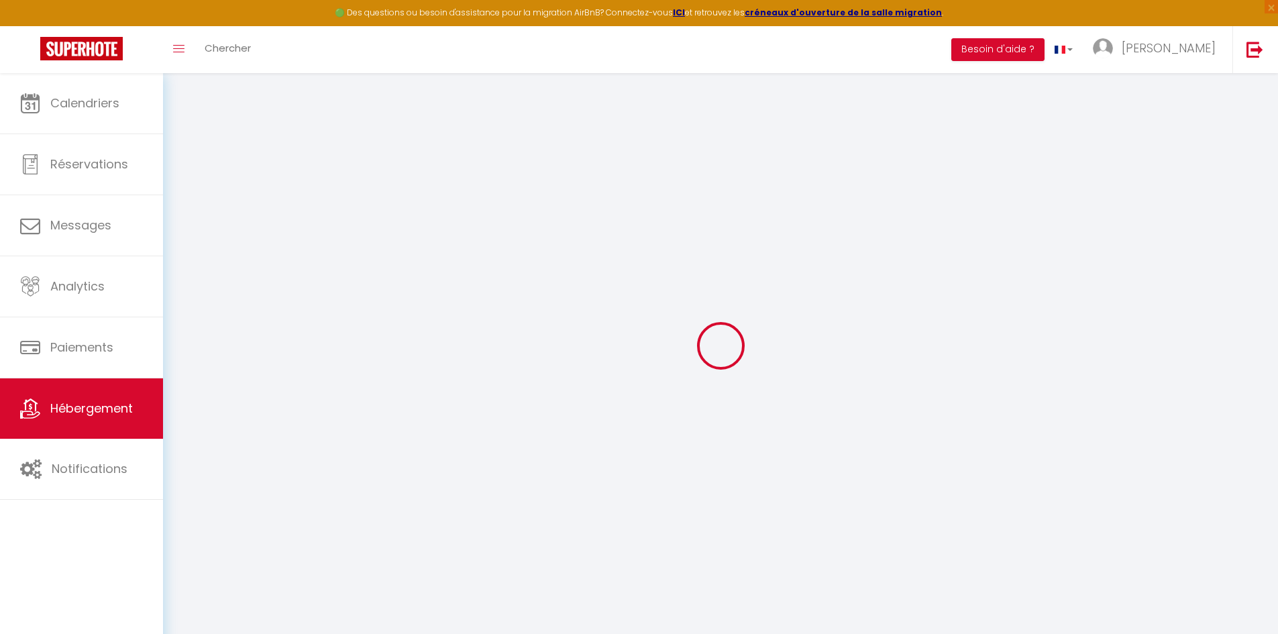
select select
checkbox input "false"
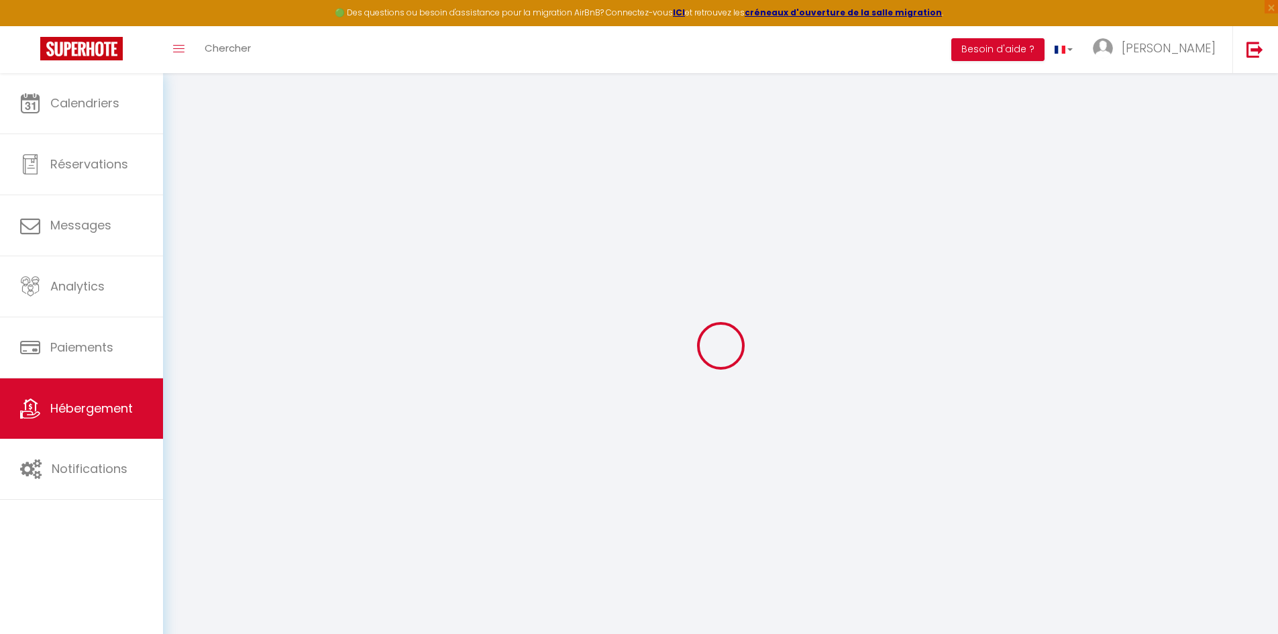
checkbox input "false"
select select
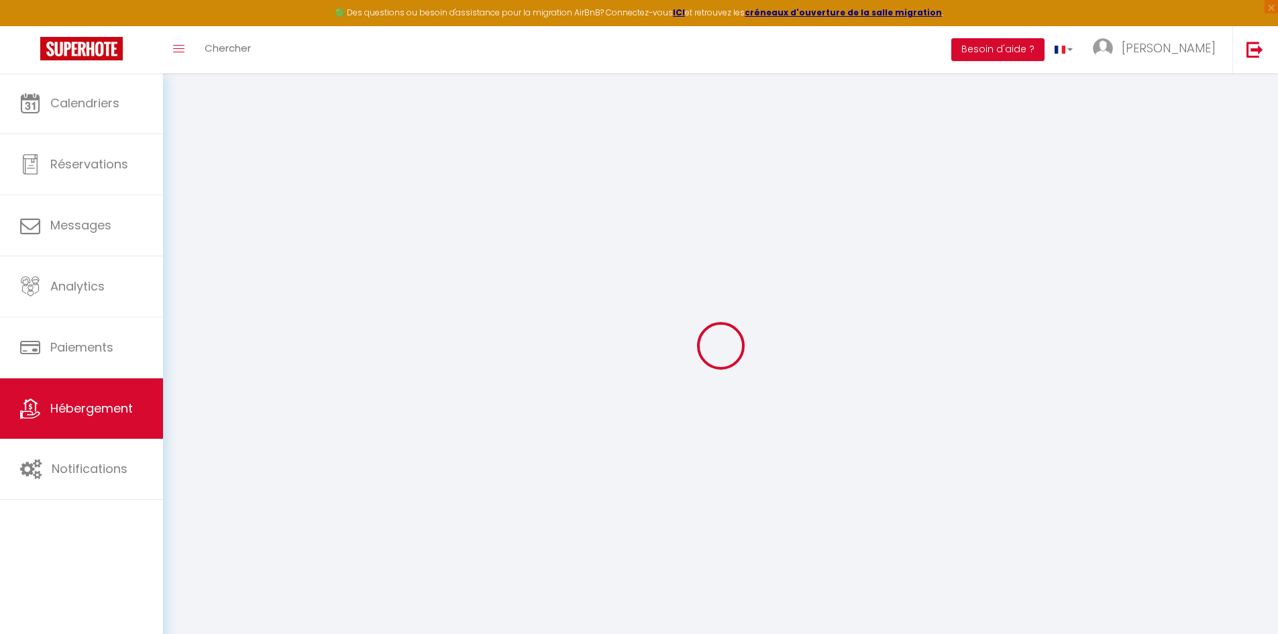
select select
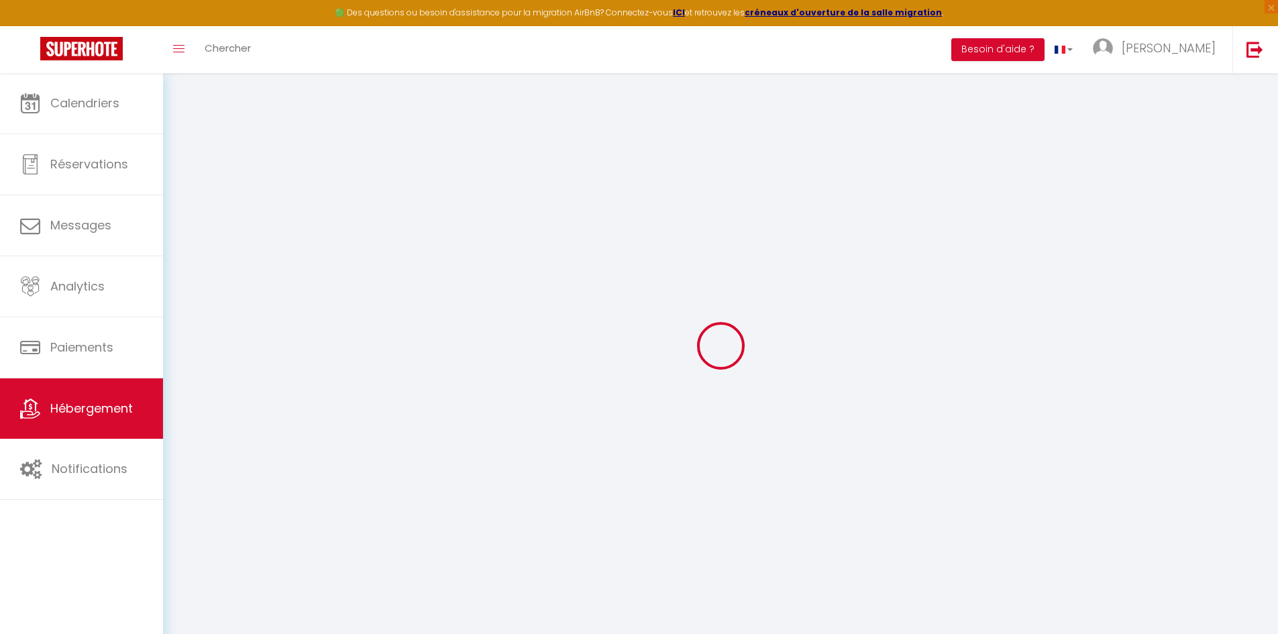
checkbox input "false"
select select
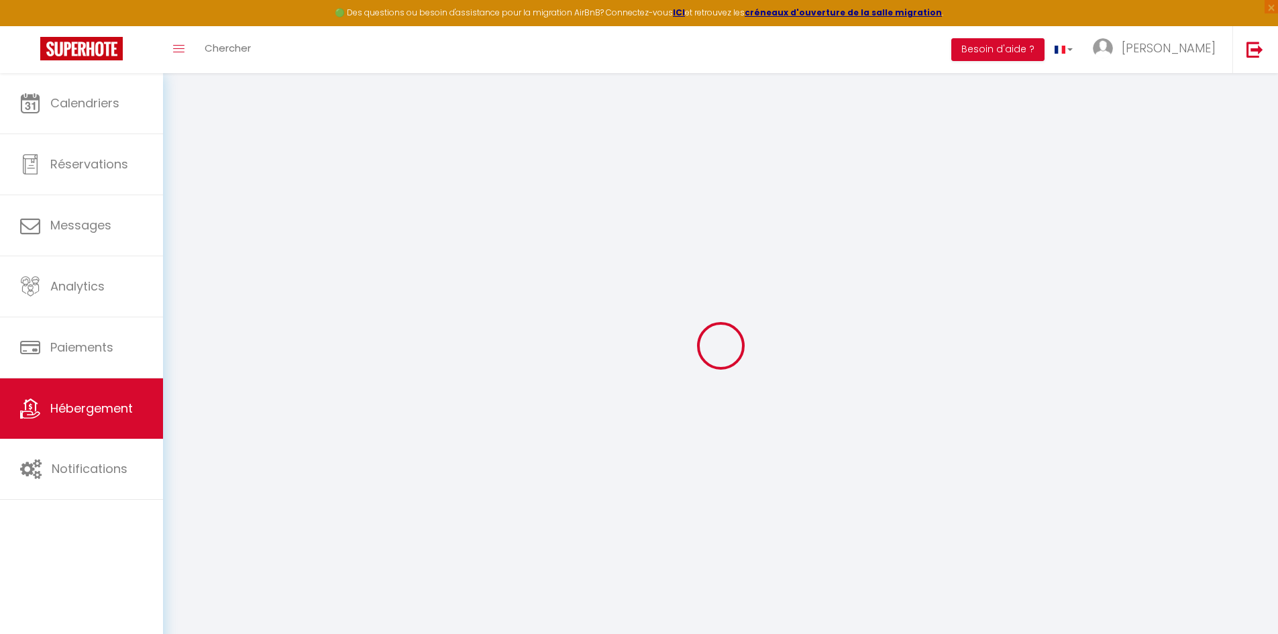
select select
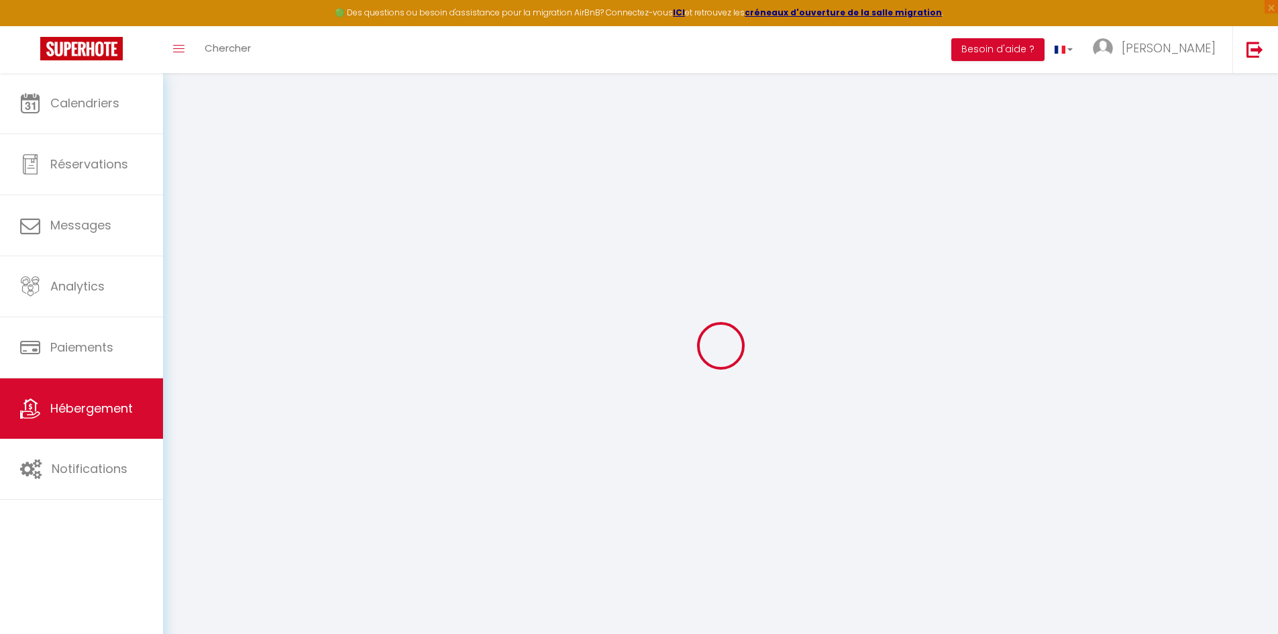
select select
checkbox input "false"
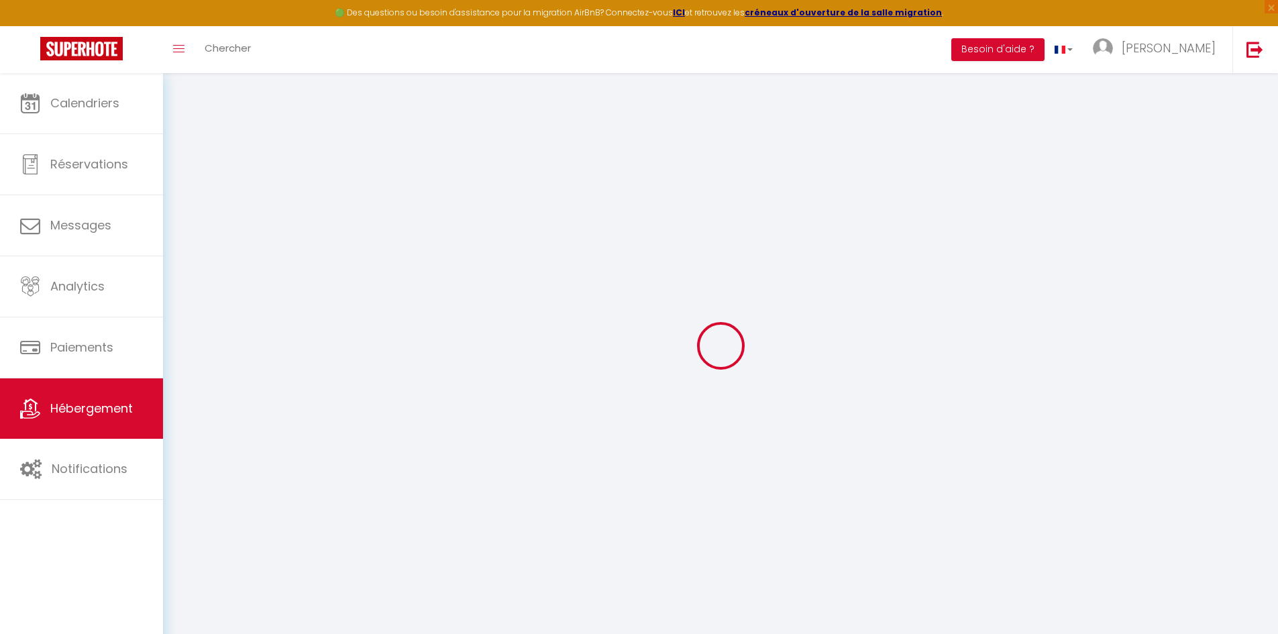
checkbox input "false"
select select
type input "[PERSON_NAME]*Tram*centre ville"
type input "[PERSON_NAME]"
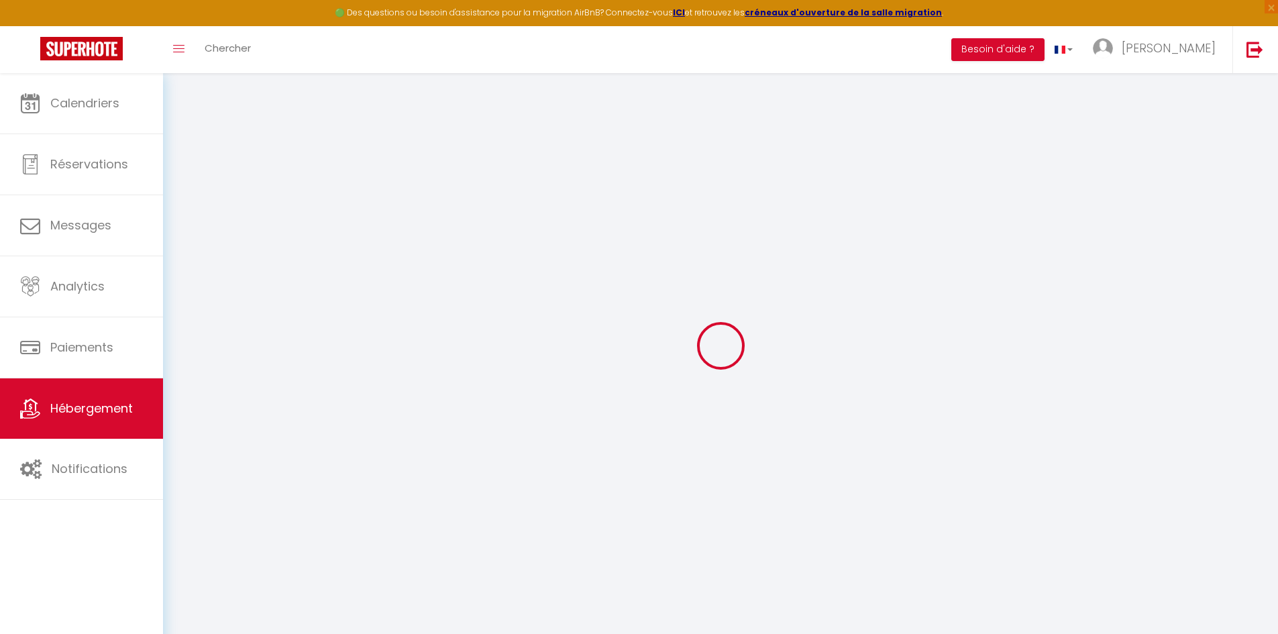
type input "Baller"
type input "[STREET_ADDRESS] comédie"
type input "34790"
type input "GRABELS"
select select "2"
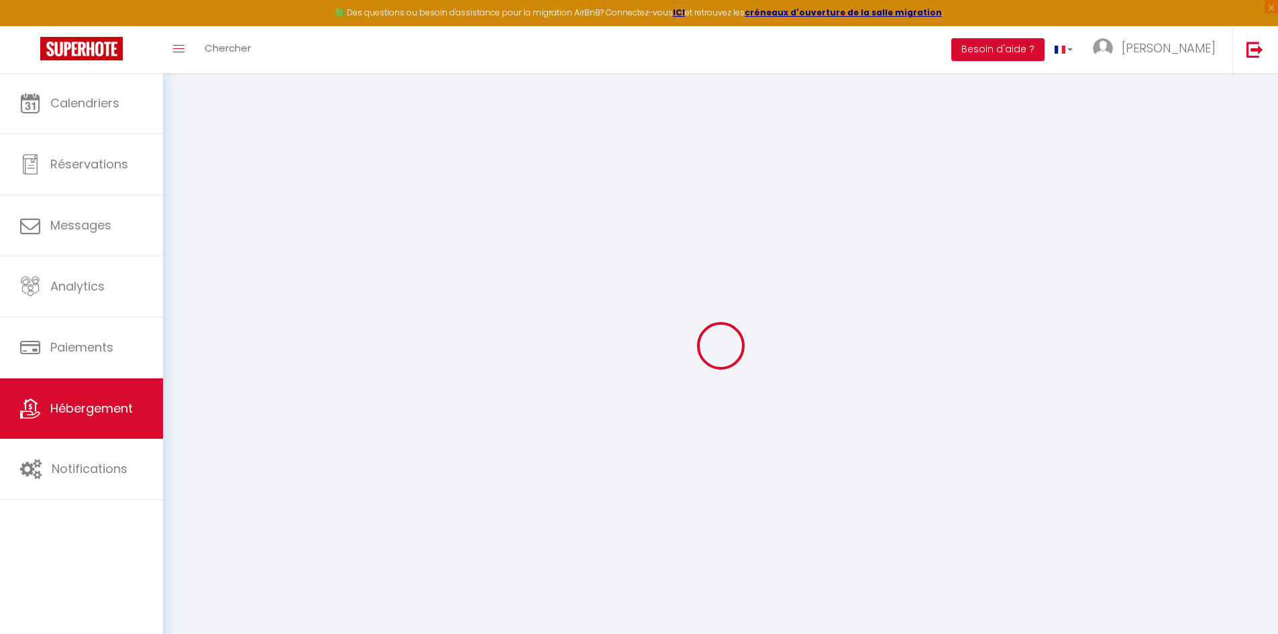
type input "80"
type input "40"
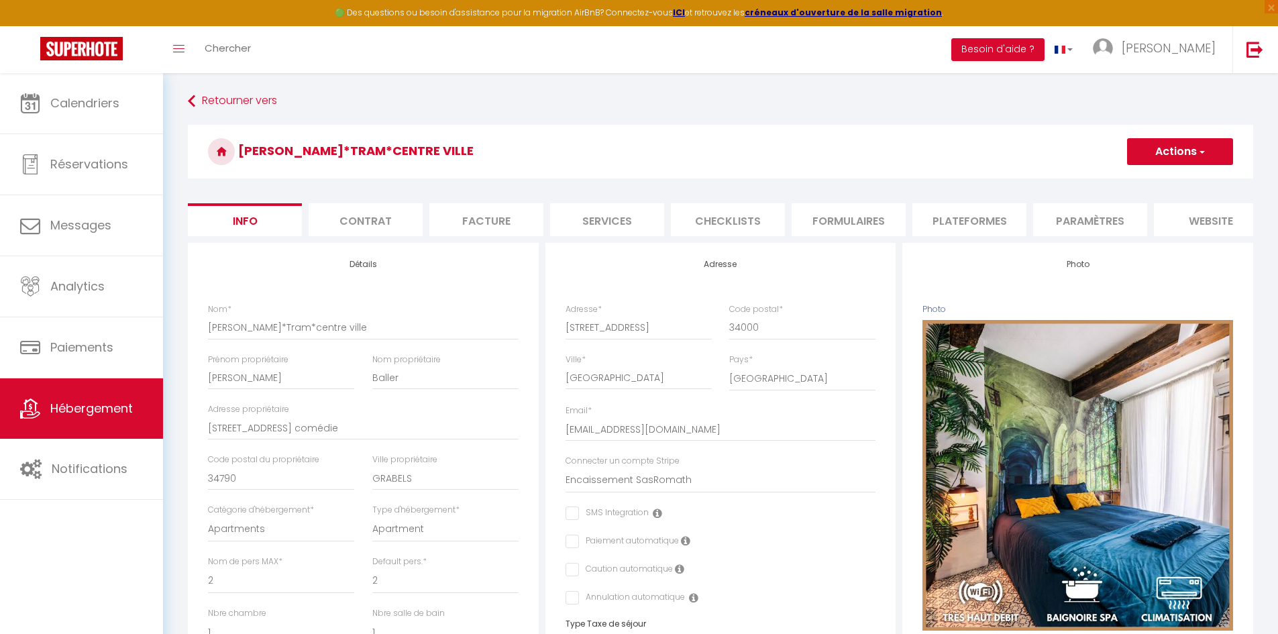
click at [960, 217] on li "Plateformes" at bounding box center [970, 219] width 114 height 33
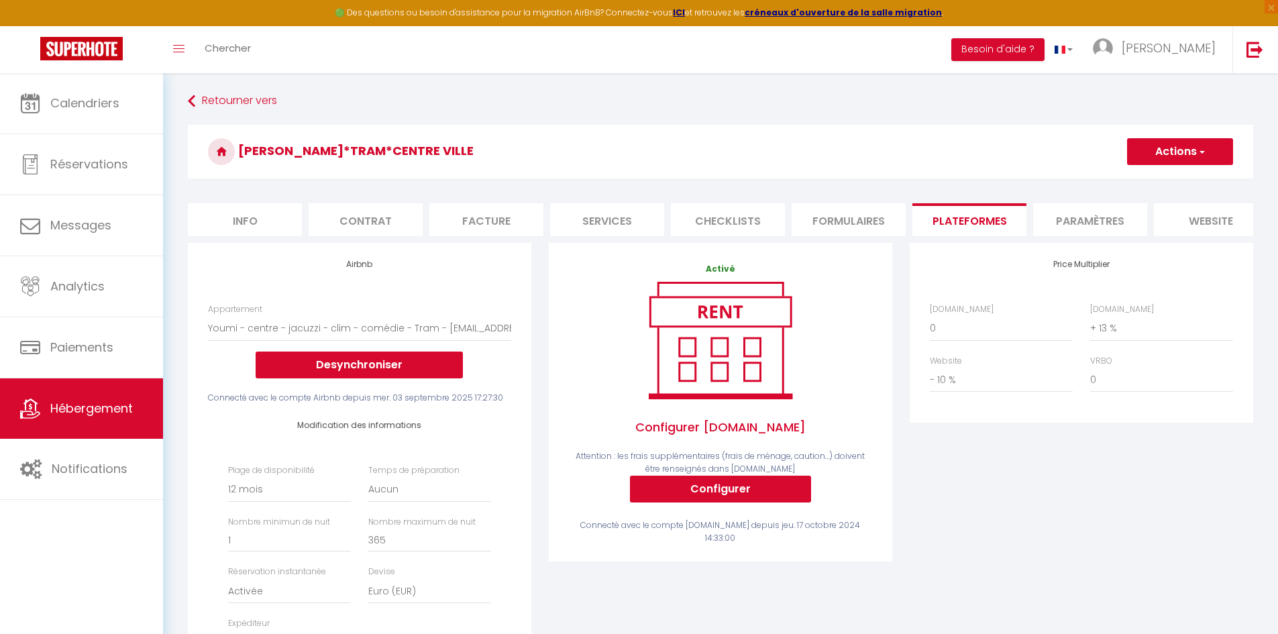
click at [1070, 221] on li "Paramètres" at bounding box center [1090, 219] width 114 height 33
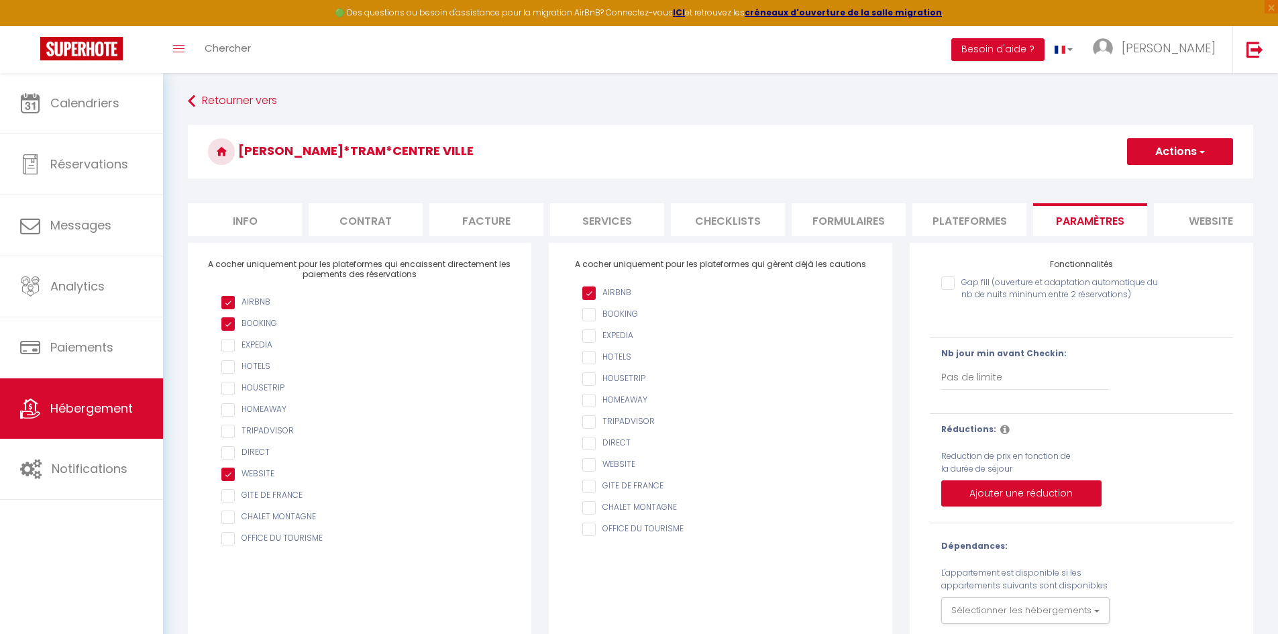
click at [980, 214] on li "Plateformes" at bounding box center [970, 219] width 114 height 33
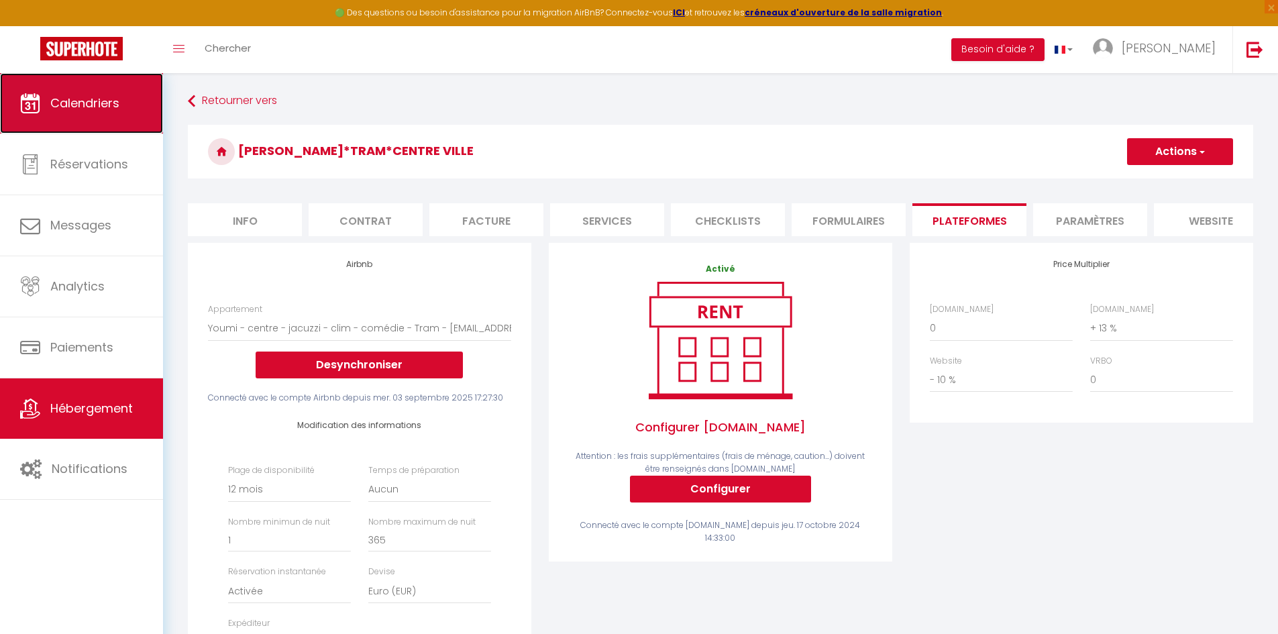
click at [95, 113] on link "Calendriers" at bounding box center [81, 103] width 163 height 60
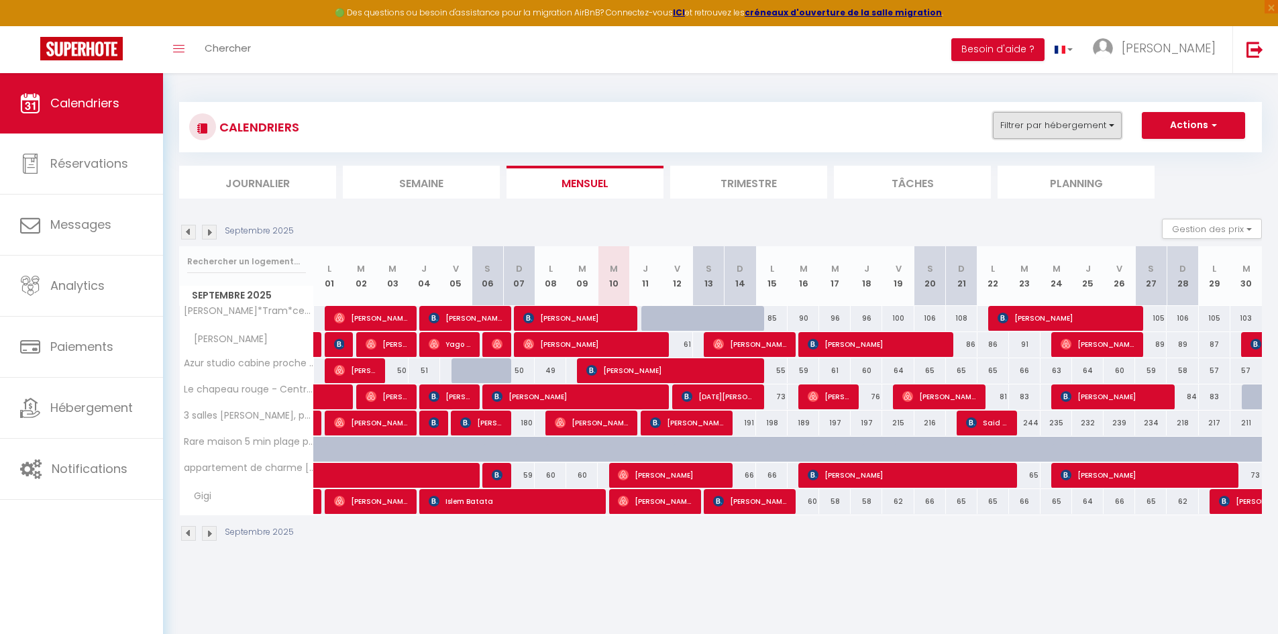
click at [1042, 128] on button "Filtrer par hébergement" at bounding box center [1057, 125] width 129 height 27
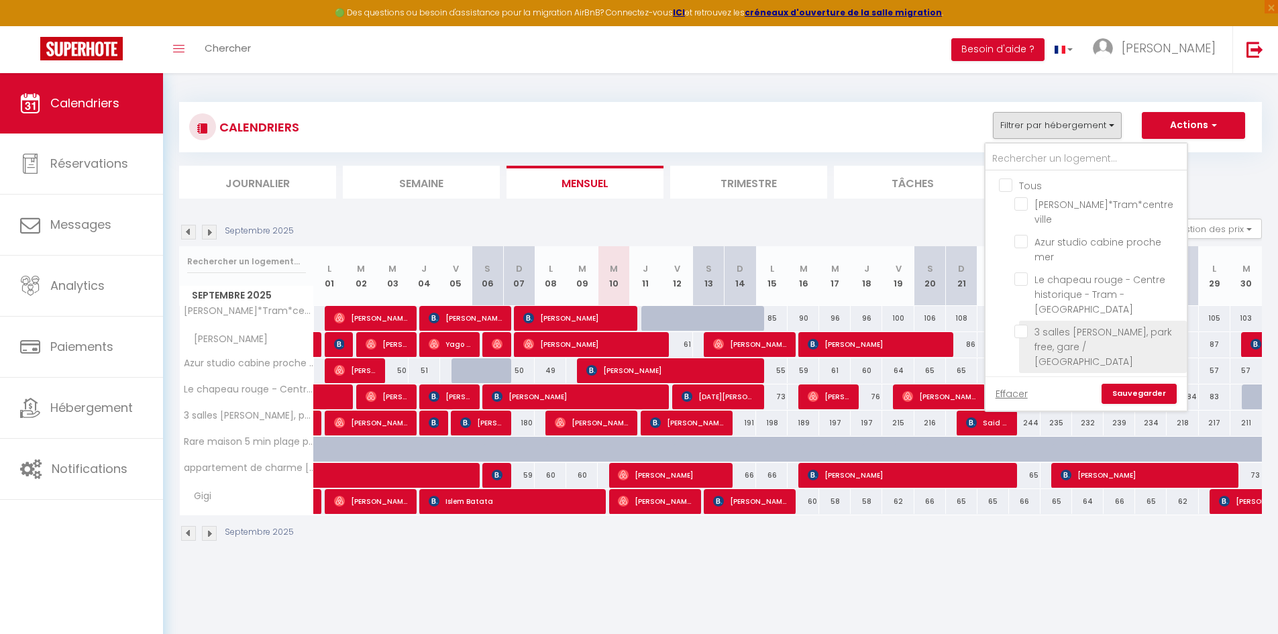
click at [1027, 325] on input "3 salles [PERSON_NAME], park free, gare / [GEOGRAPHIC_DATA]" at bounding box center [1099, 331] width 168 height 13
click at [1151, 393] on link "Sauvegarder" at bounding box center [1139, 394] width 75 height 20
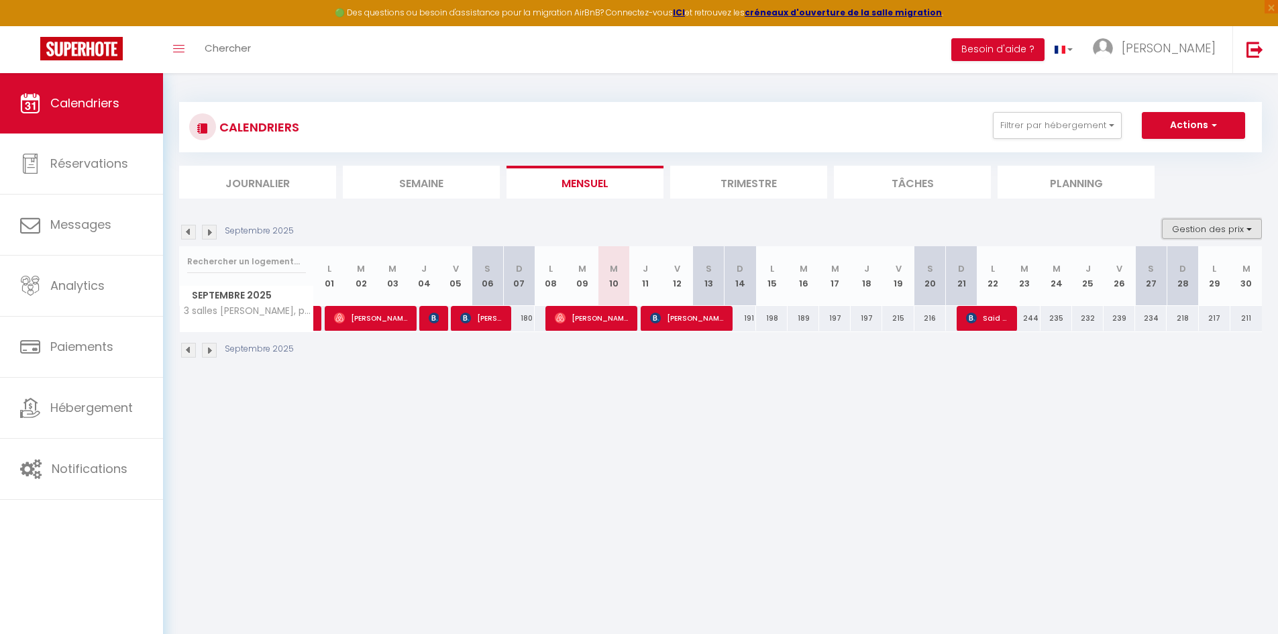
click at [1225, 231] on button "Gestion des prix" at bounding box center [1212, 229] width 100 height 20
click at [1147, 270] on input "Nb Nuits minimum" at bounding box center [1201, 270] width 121 height 13
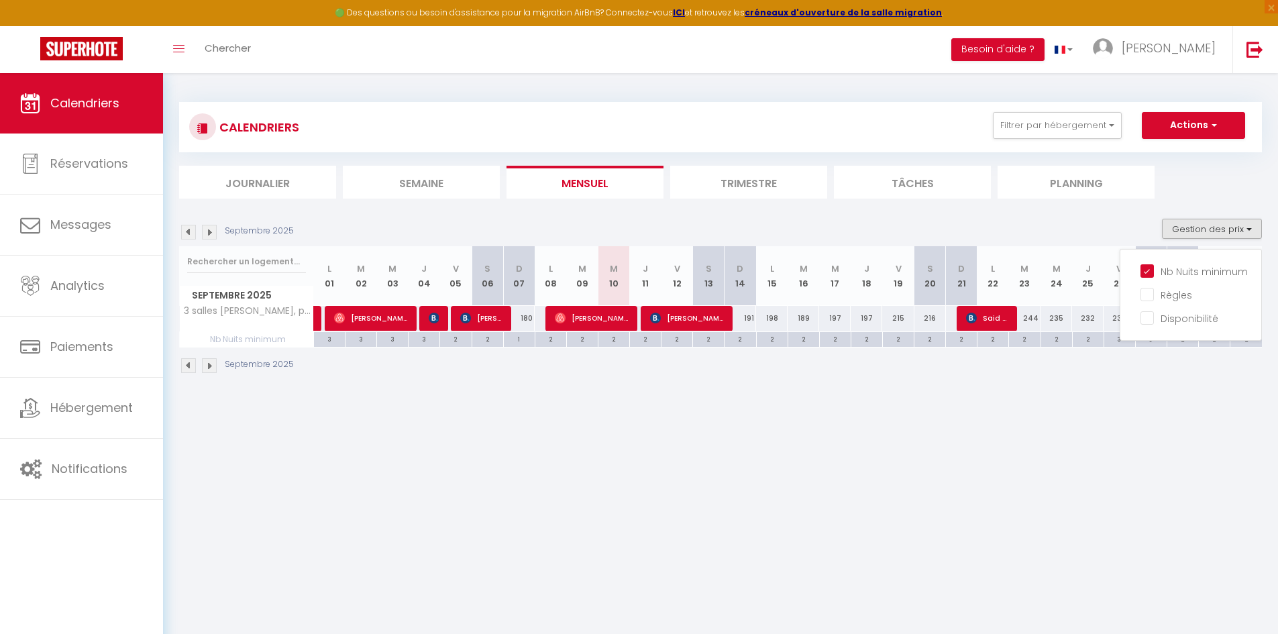
click at [1080, 244] on div "Septembre 2025 Gestion des prix Nb Nuits minimum Règles Disponibilité" at bounding box center [720, 233] width 1083 height 28
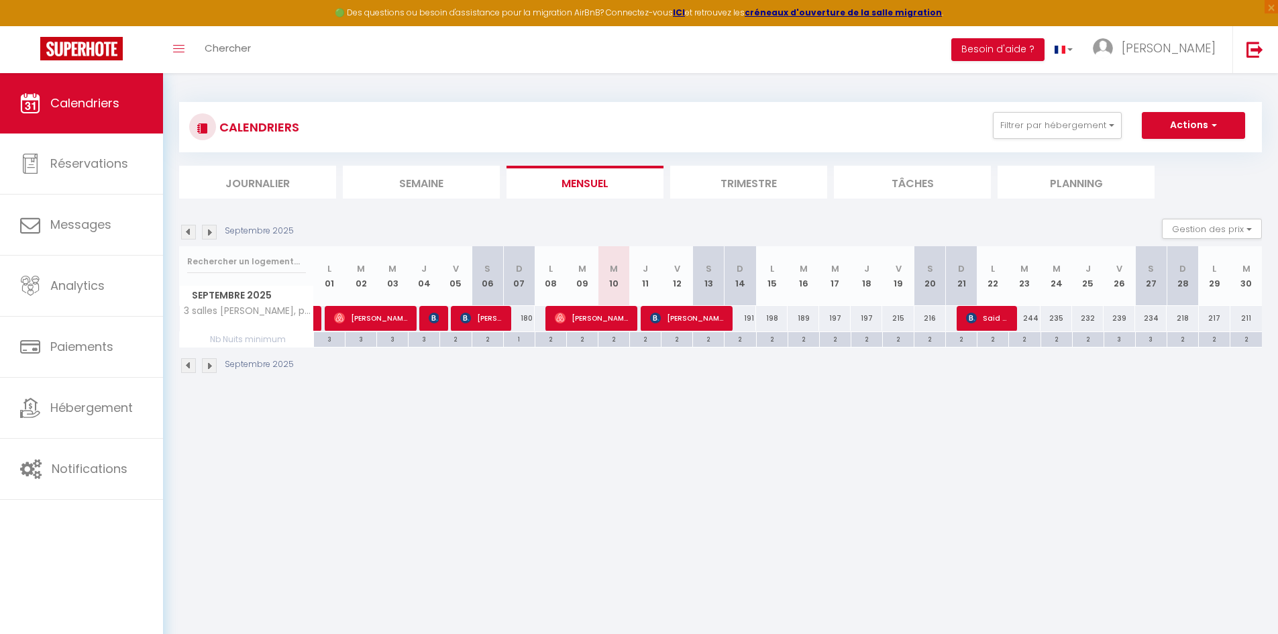
click at [769, 169] on li "Trimestre" at bounding box center [748, 182] width 157 height 33
